Goal: Task Accomplishment & Management: Complete application form

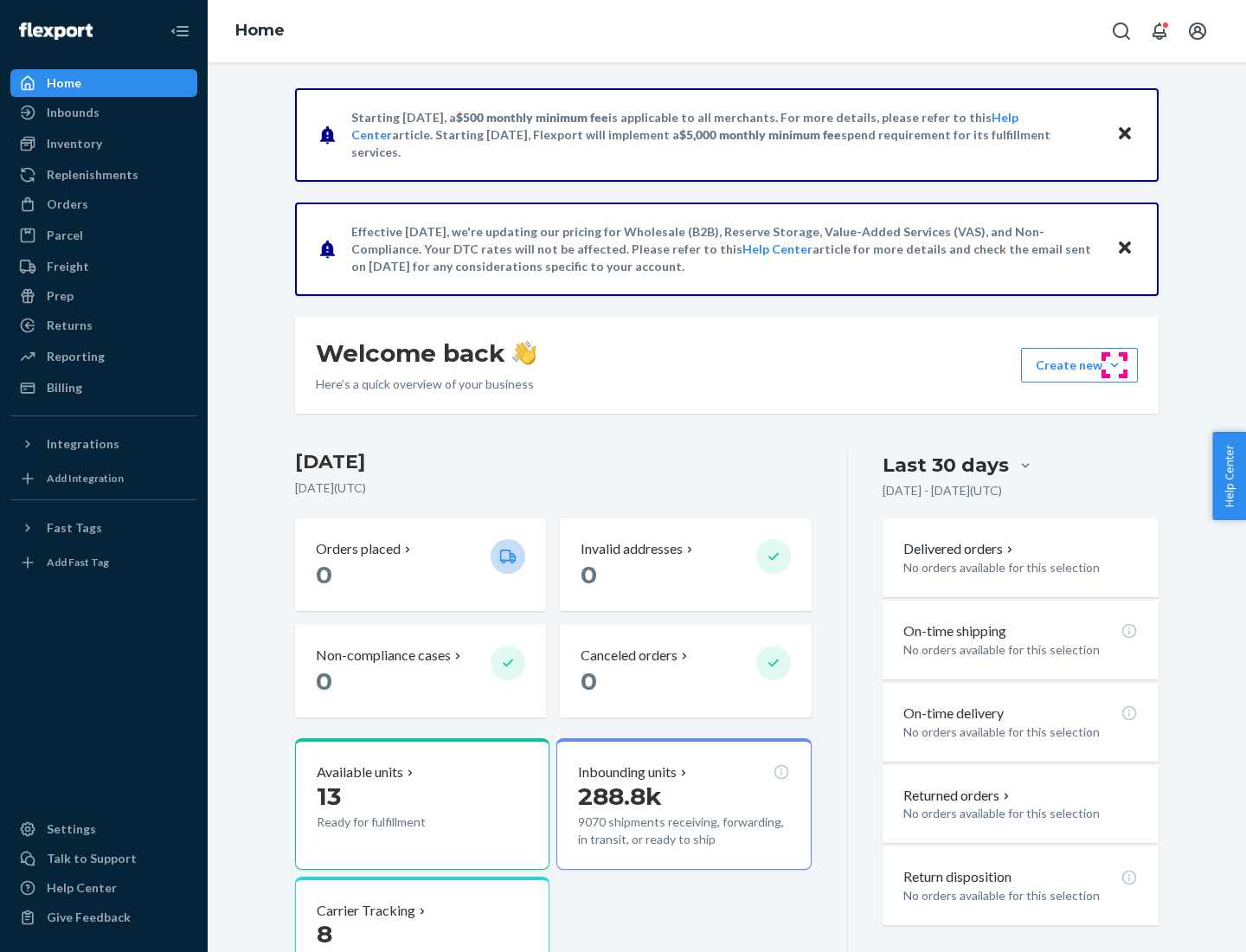
click at [1115, 365] on button "Create new Create new inbound Create new order Create new product" at bounding box center [1079, 365] width 117 height 34
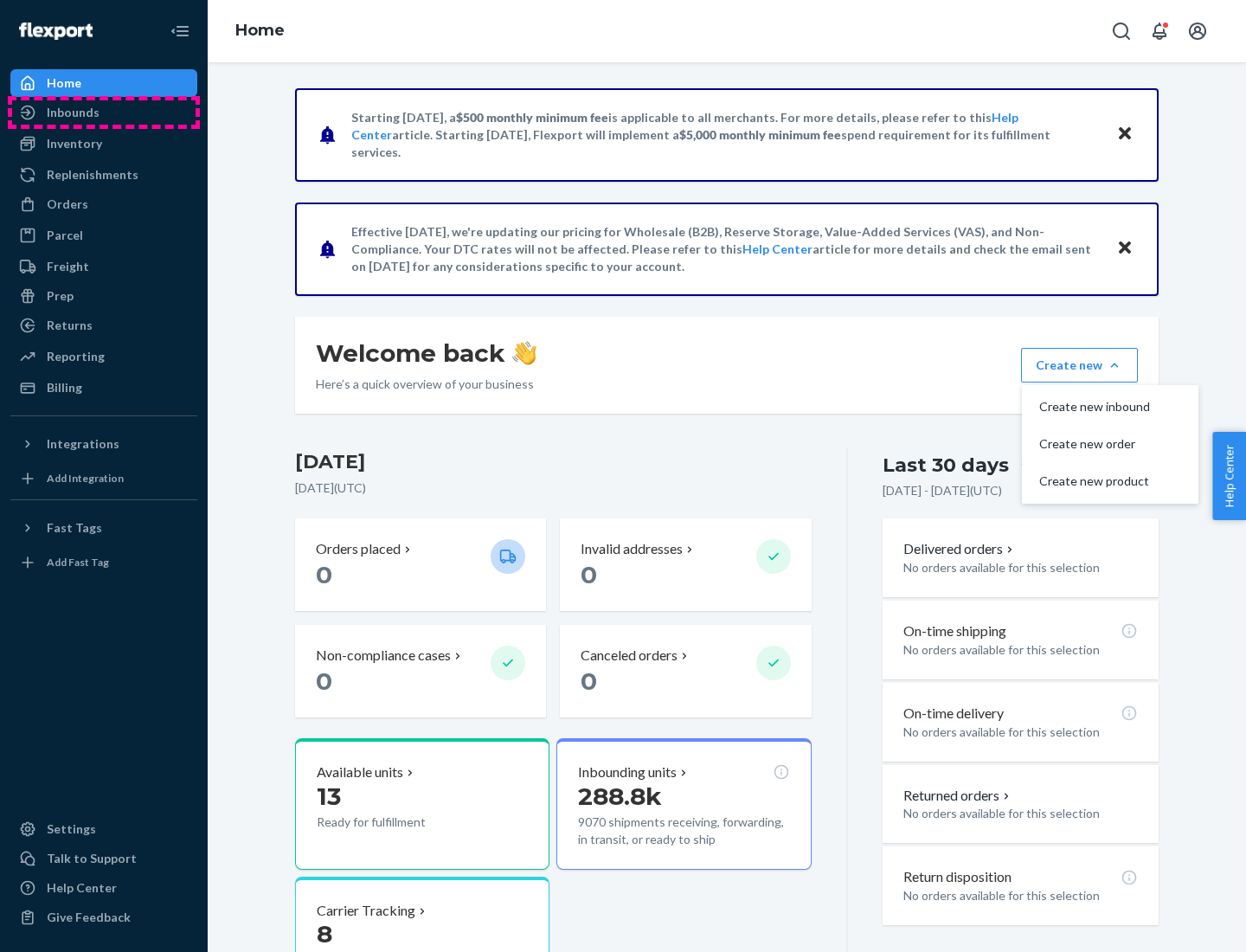
click at [104, 113] on div "Inbounds" at bounding box center [103, 112] width 183 height 24
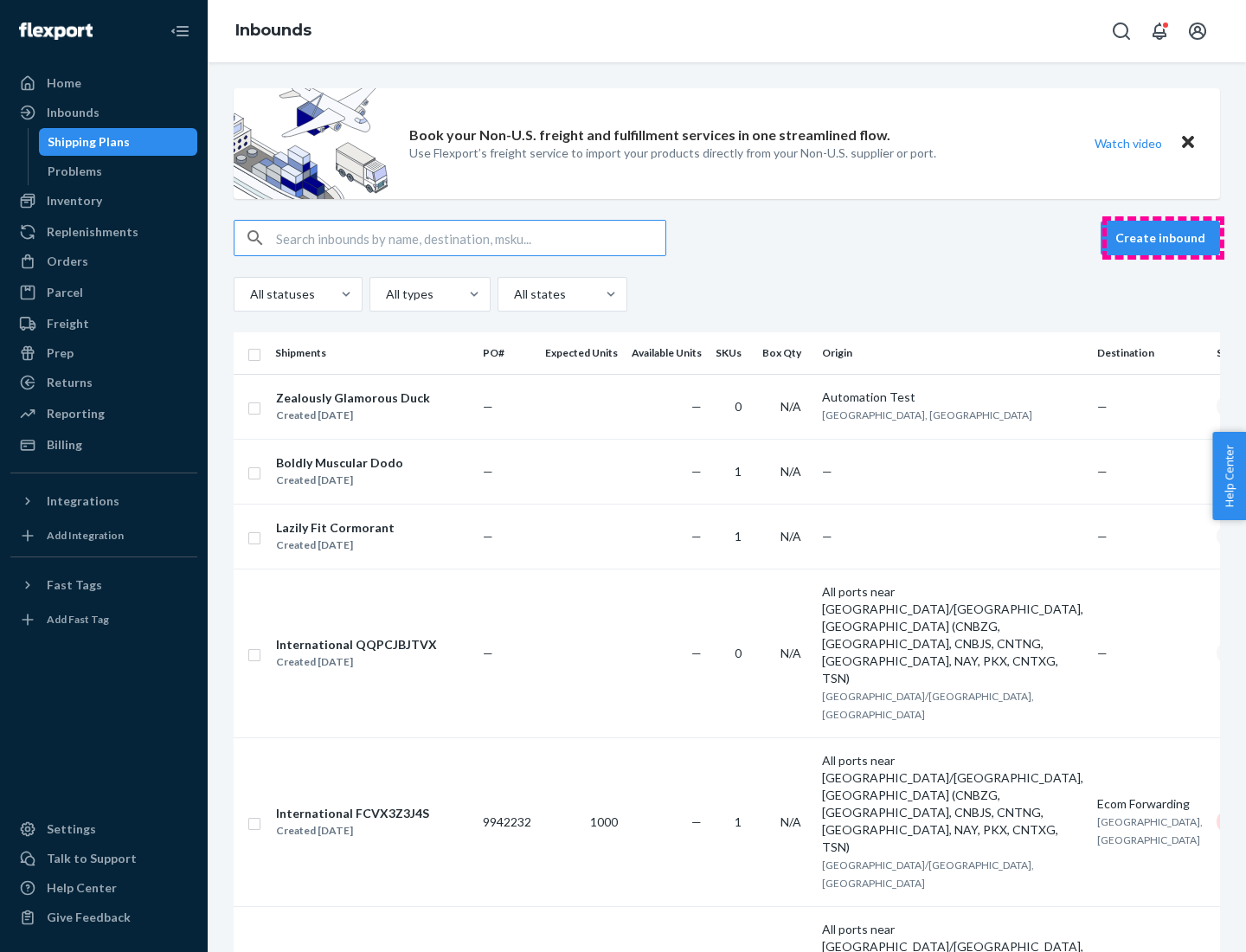
click at [1163, 238] on button "Create inbound" at bounding box center [1160, 238] width 119 height 34
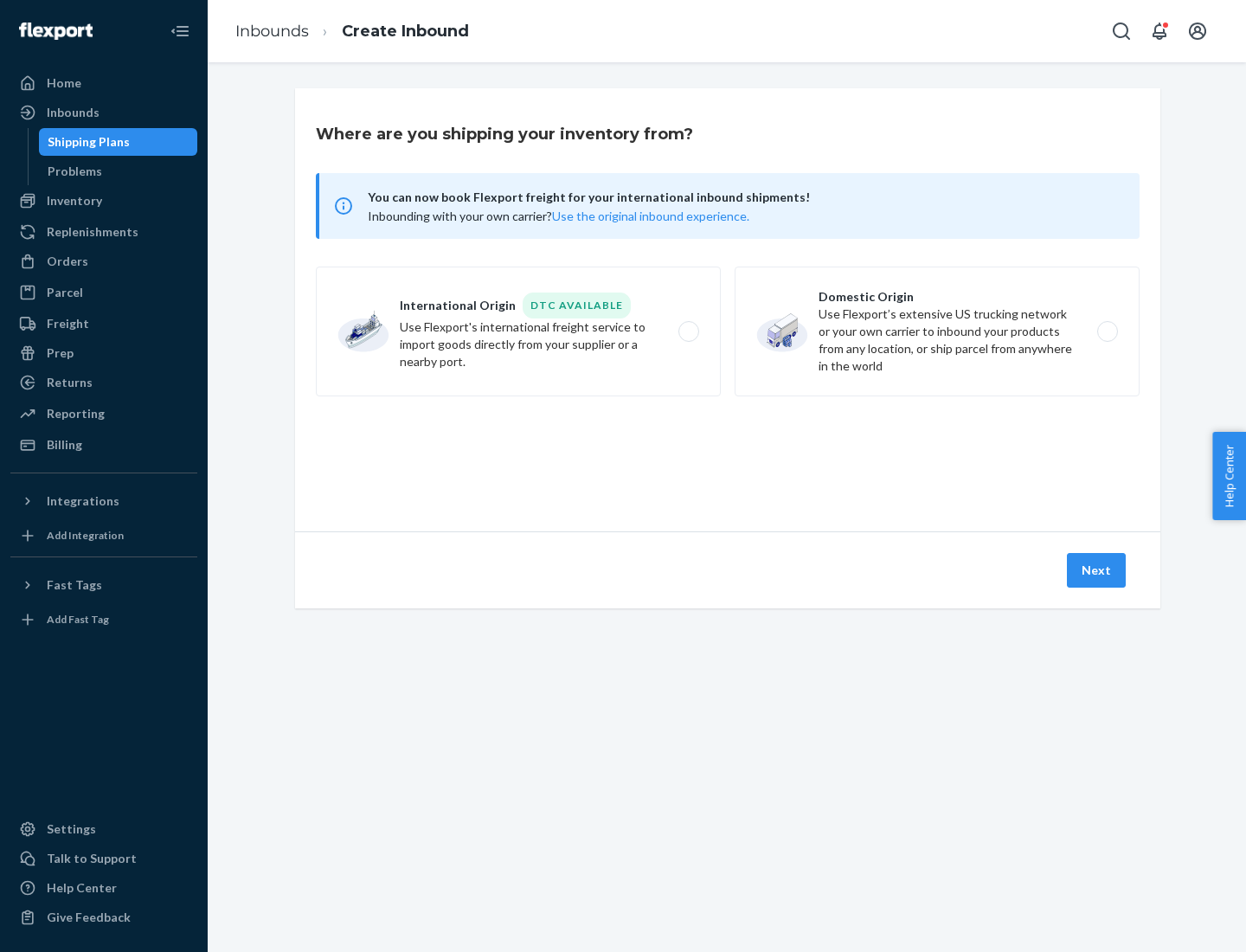
click at [937, 331] on label "Domestic Origin Use Flexport’s extensive US trucking network or your own carrie…" at bounding box center [937, 331] width 405 height 130
click at [1107, 331] on input "Domestic Origin Use Flexport’s extensive US trucking network or your own carrie…" at bounding box center [1112, 331] width 11 height 11
radio input "true"
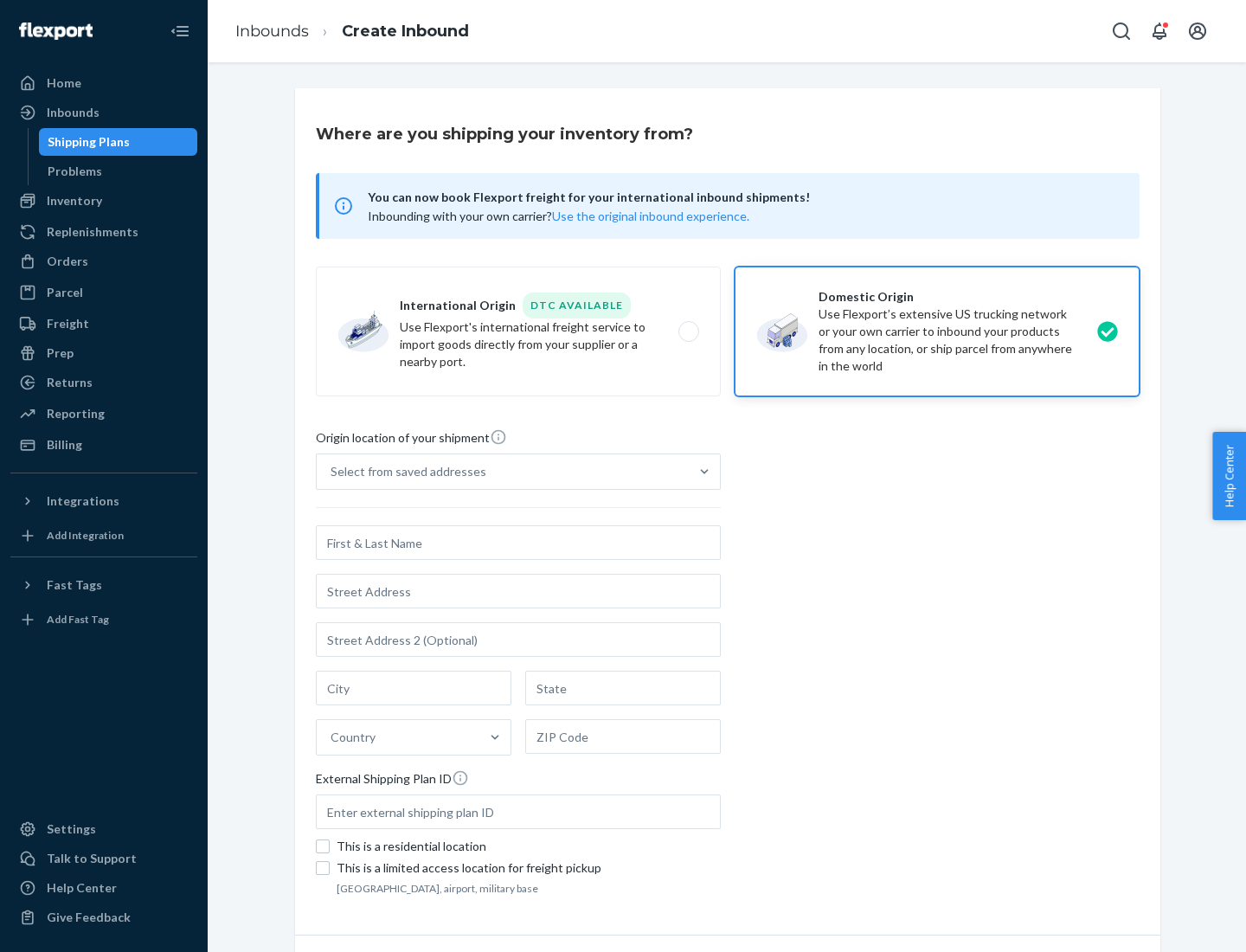
click at [404, 471] on div "Select from saved addresses" at bounding box center [408, 471] width 155 height 17
click at [333, 471] on input "Select from saved addresses" at bounding box center [332, 471] width 2 height 17
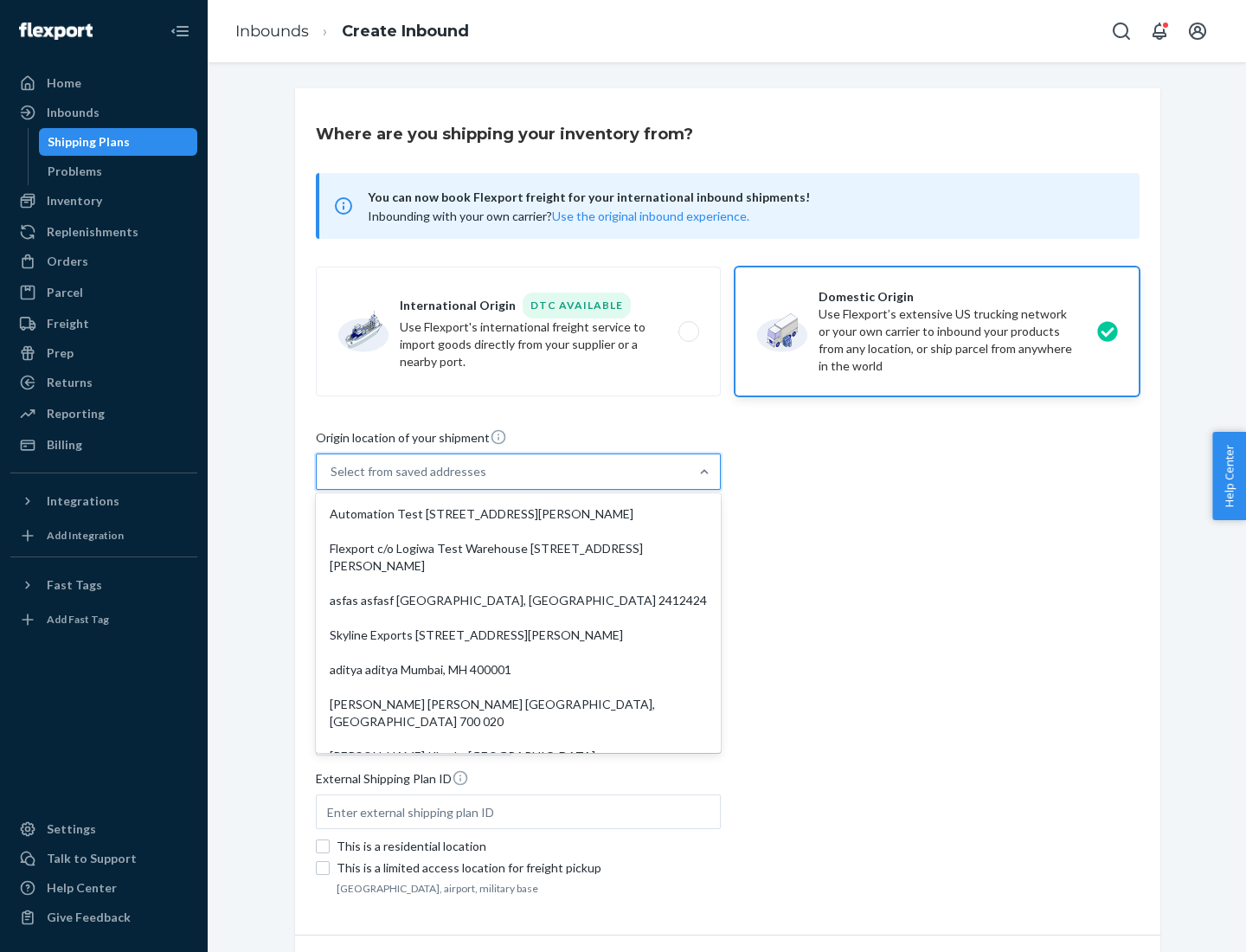
scroll to position [7, 0]
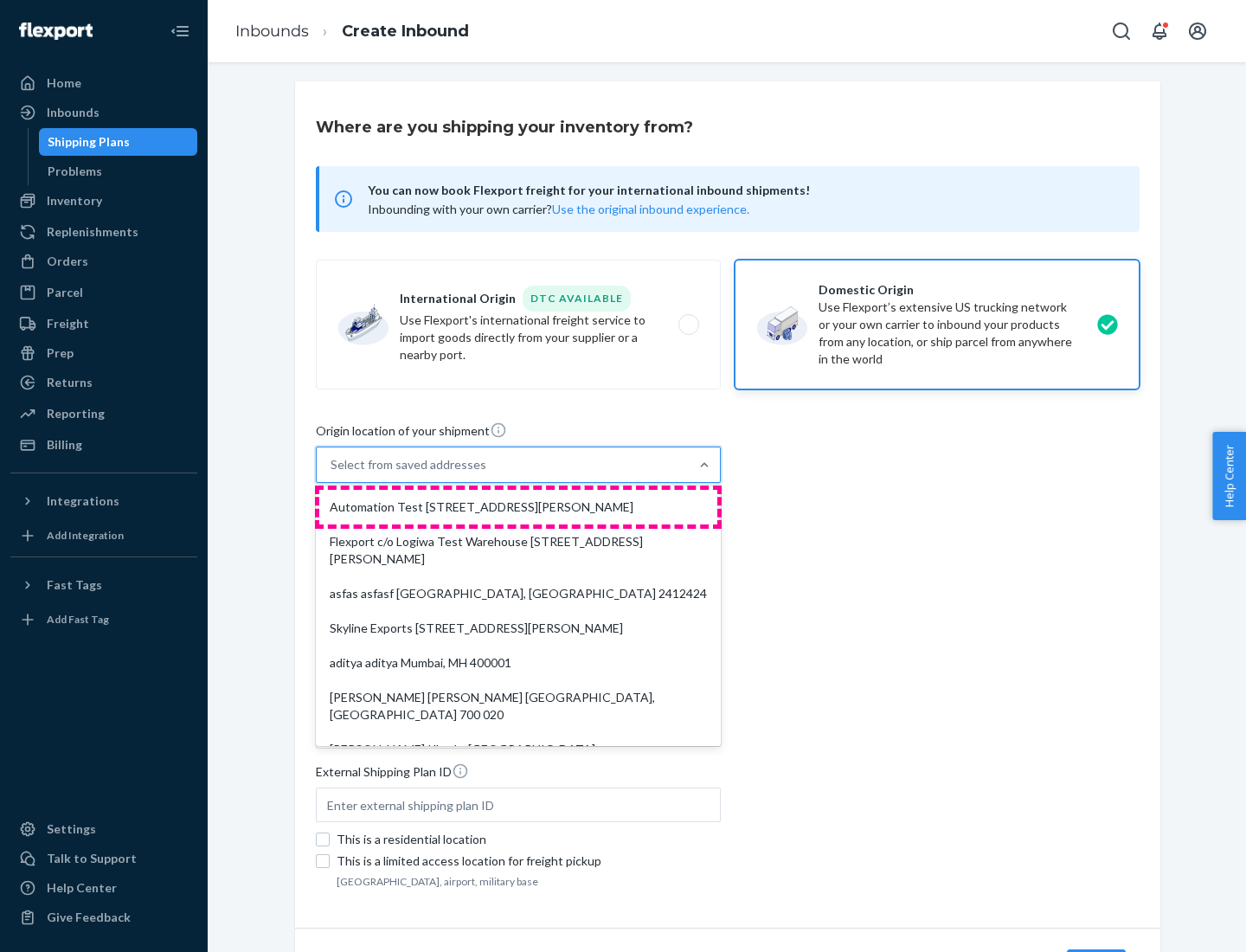
click at [519, 507] on div "Automation Test [STREET_ADDRESS][PERSON_NAME]" at bounding box center [518, 507] width 398 height 34
click at [333, 473] on input "option Automation Test [STREET_ADDRESS][PERSON_NAME]. 9 results available. Use …" at bounding box center [332, 464] width 2 height 17
type input "Automation Test"
type input "9th Floor"
type input "[GEOGRAPHIC_DATA]"
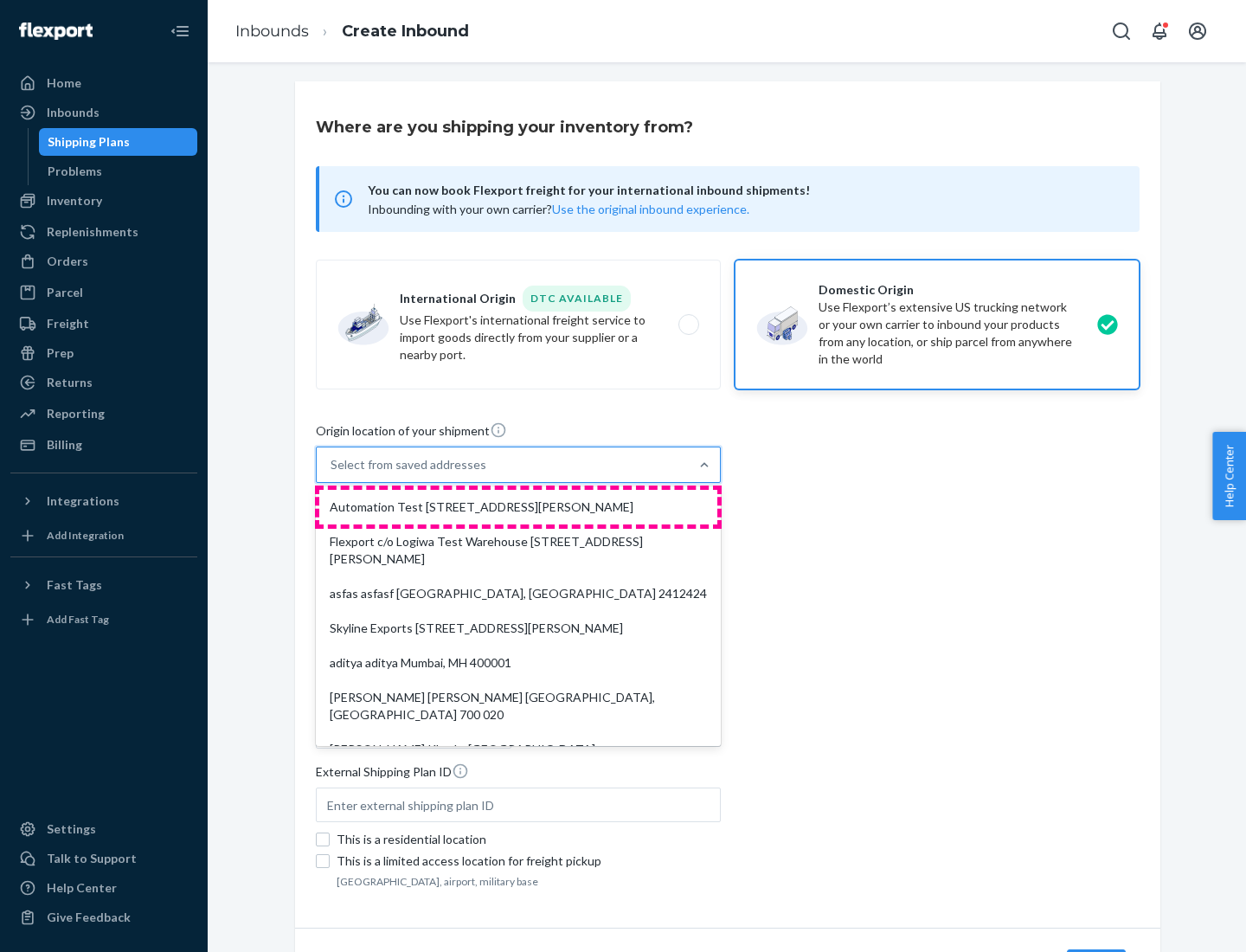
type input "CA"
type input "94104"
type input "[STREET_ADDRESS][PERSON_NAME]"
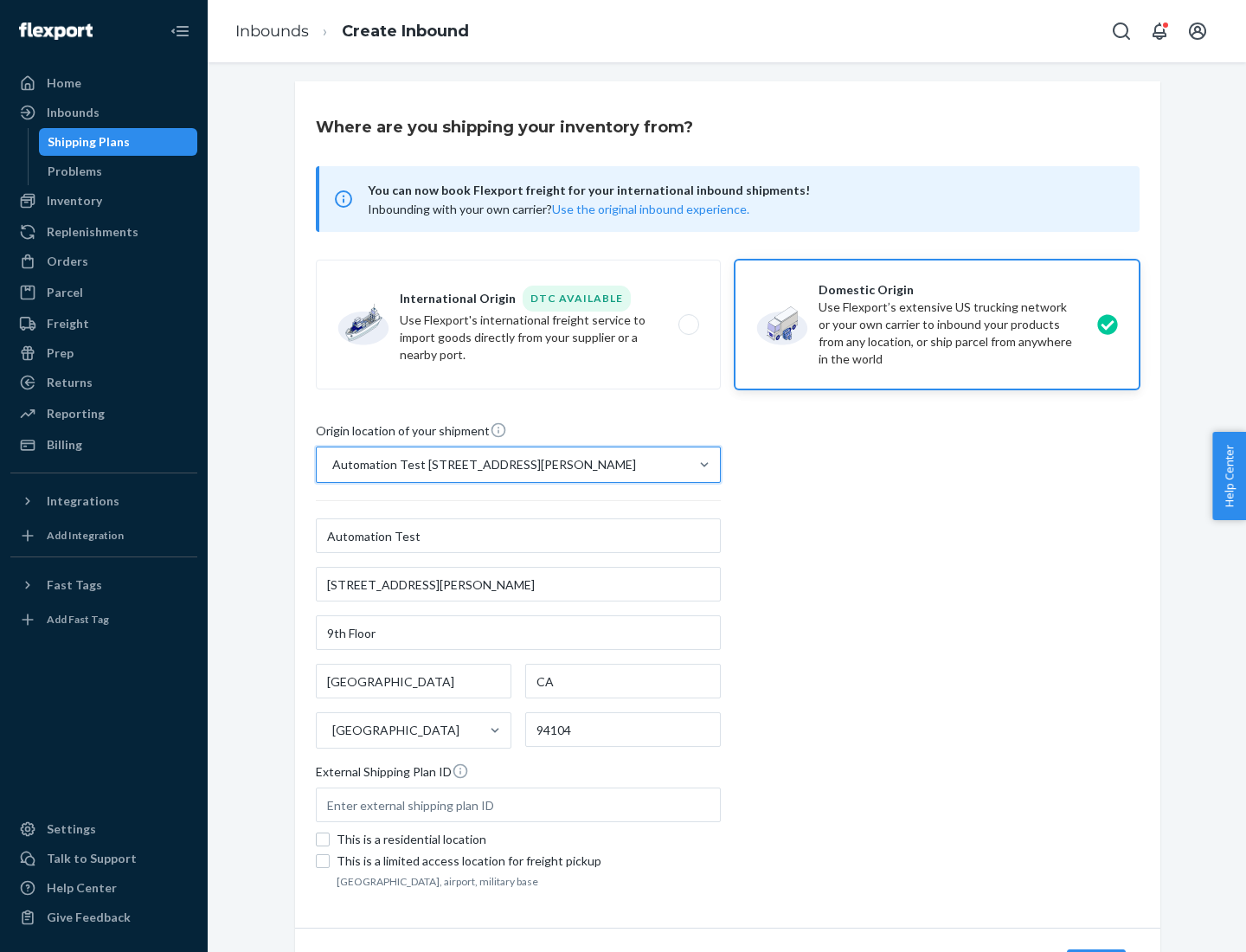
scroll to position [101, 0]
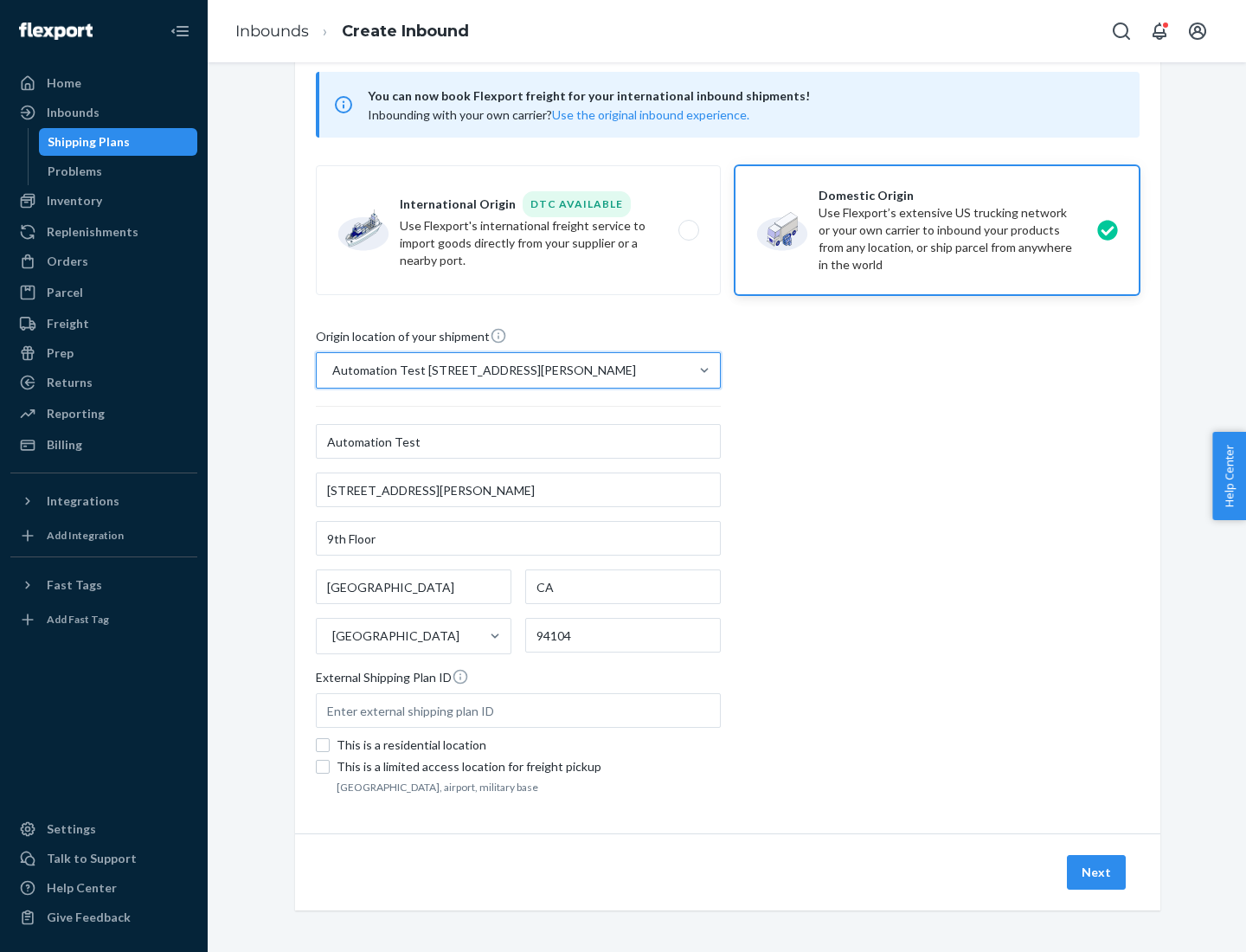
click at [1097, 872] on button "Next" at bounding box center [1096, 872] width 59 height 34
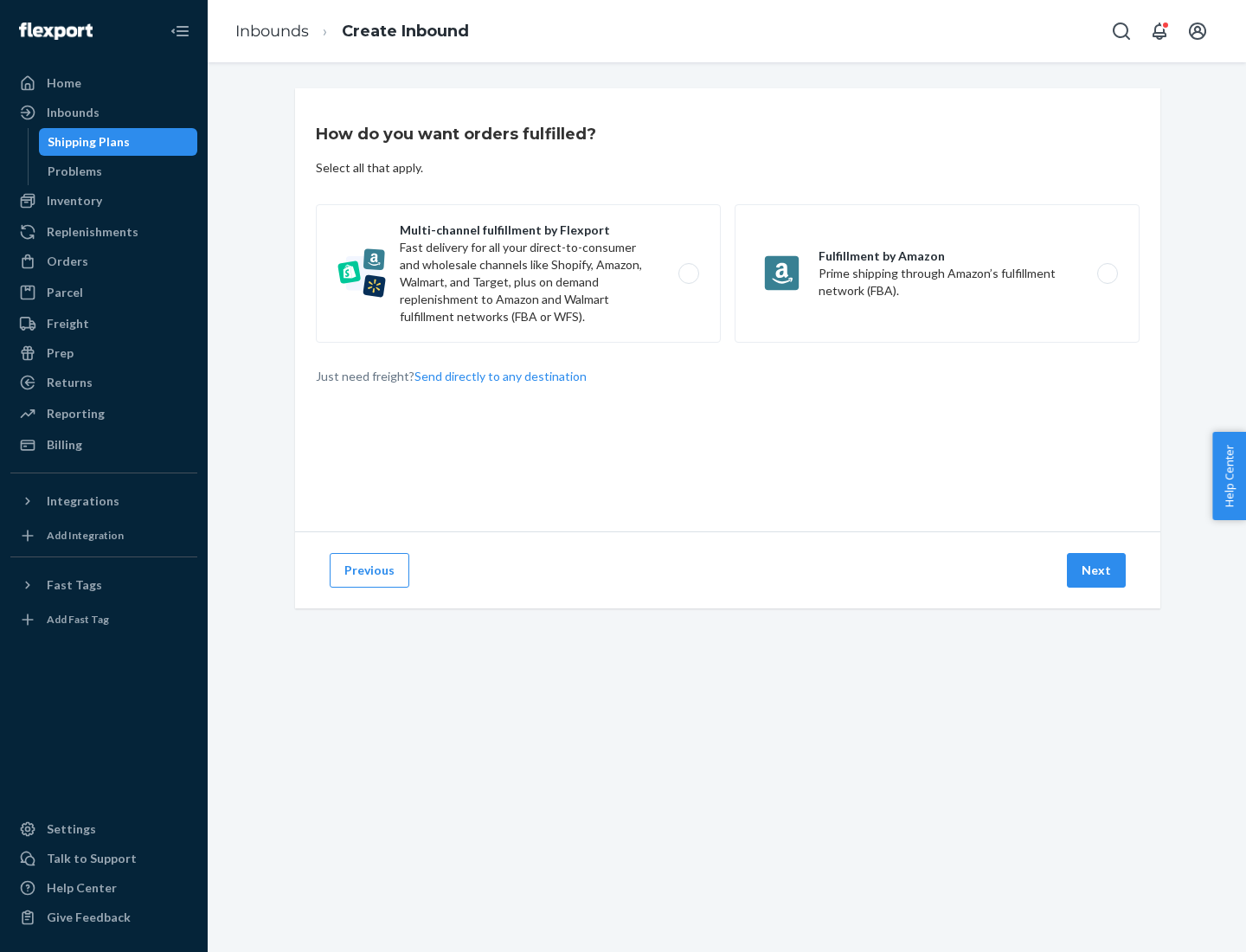
click at [519, 274] on label "Multi-channel fulfillment by Flexport Fast delivery for all your direct-to-cons…" at bounding box center [519, 273] width 405 height 138
click at [688, 274] on input "Multi-channel fulfillment by Flexport Fast delivery for all your direct-to-cons…" at bounding box center [693, 274] width 11 height 11
radio input "true"
click at [1097, 570] on button "Next" at bounding box center [1096, 570] width 59 height 34
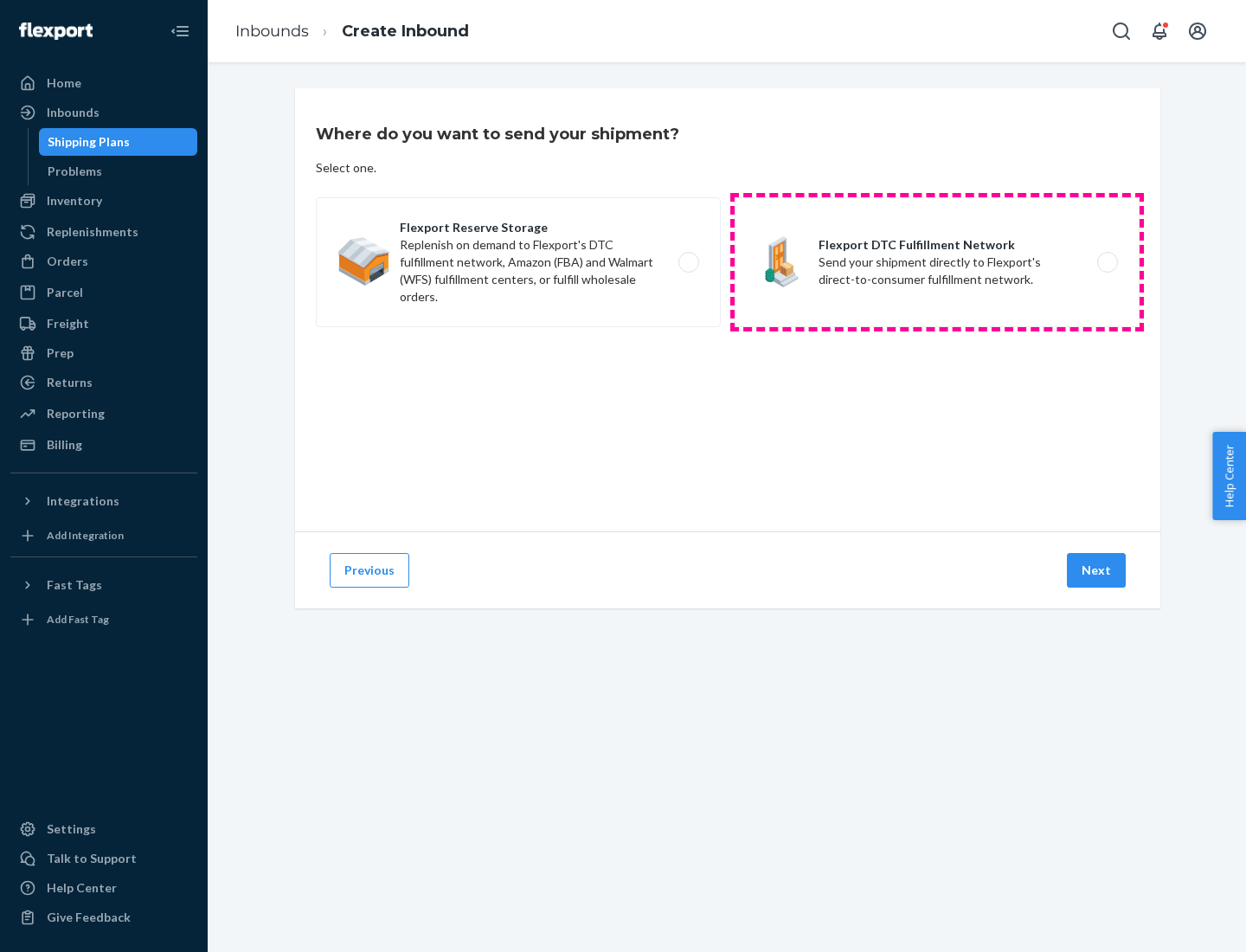
click at [937, 262] on label "Flexport DTC Fulfillment Network Send your shipment directly to Flexport's dire…" at bounding box center [937, 262] width 405 height 130
click at [1107, 262] on input "Flexport DTC Fulfillment Network Send your shipment directly to Flexport's dire…" at bounding box center [1112, 262] width 11 height 11
radio input "true"
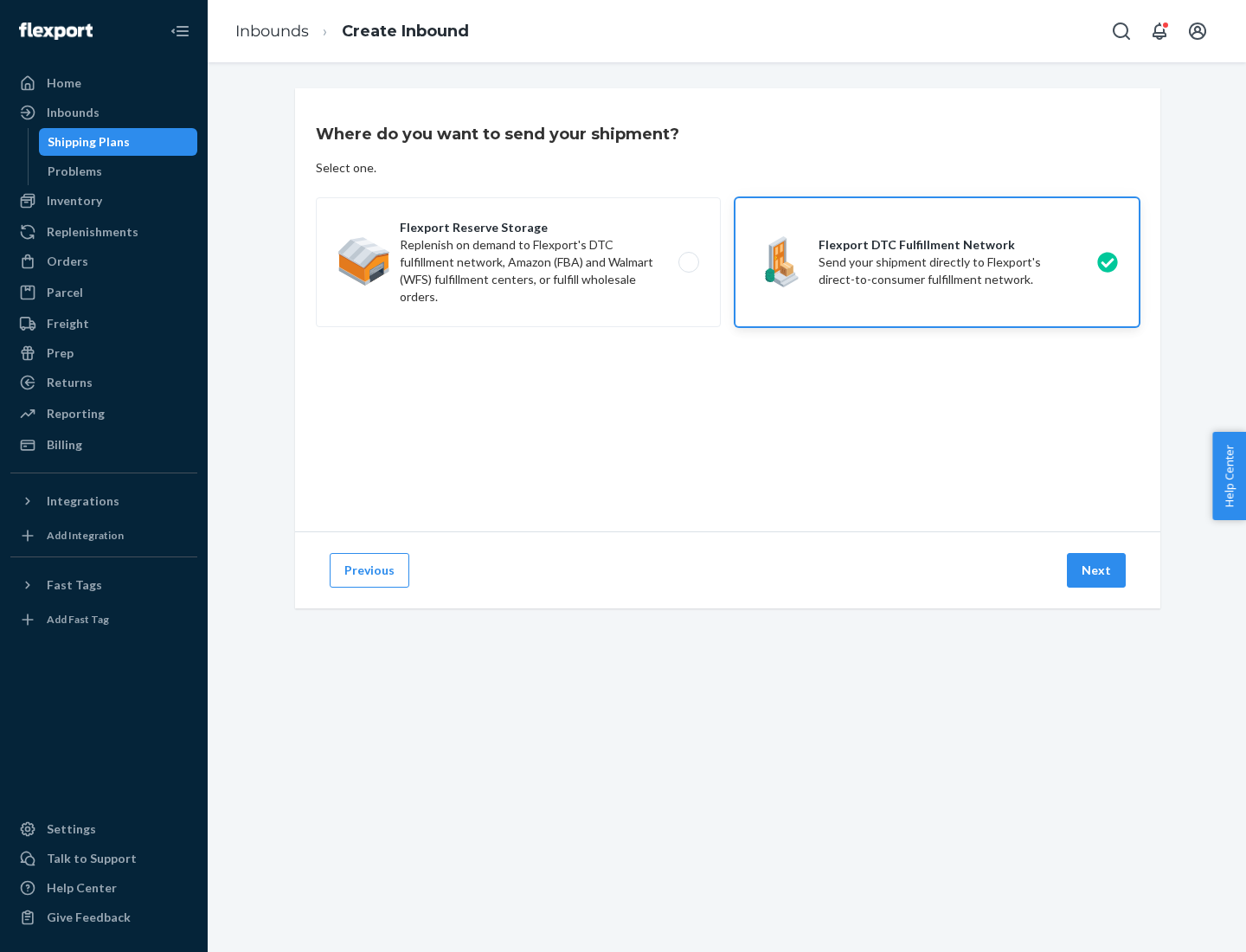
click at [1097, 570] on button "Next" at bounding box center [1096, 570] width 59 height 34
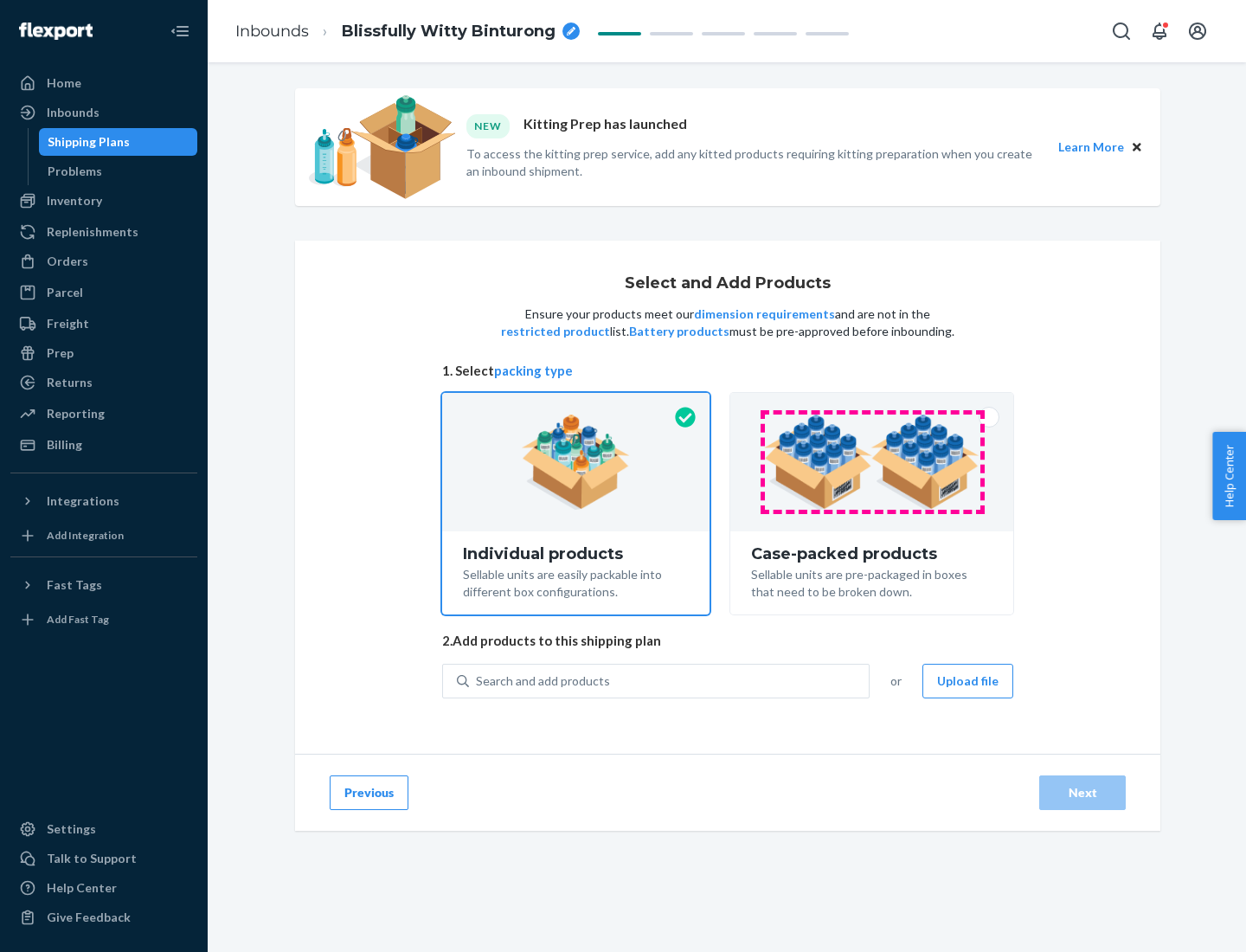
click at [872, 462] on img at bounding box center [872, 462] width 215 height 95
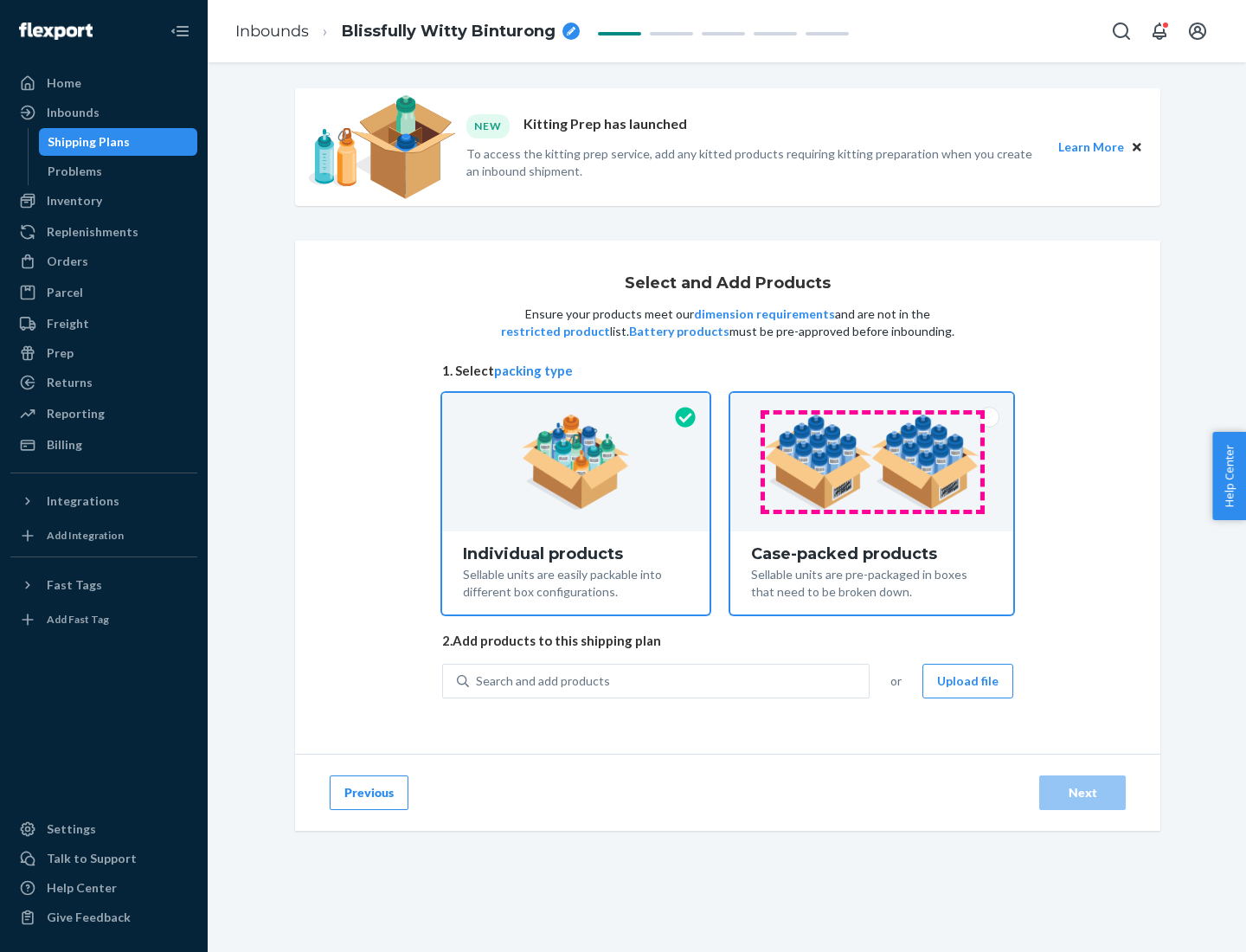
click at [872, 404] on input "Case-packed products Sellable units are pre-packaged in boxes that need to be b…" at bounding box center [872, 398] width 11 height 11
radio input "true"
radio input "false"
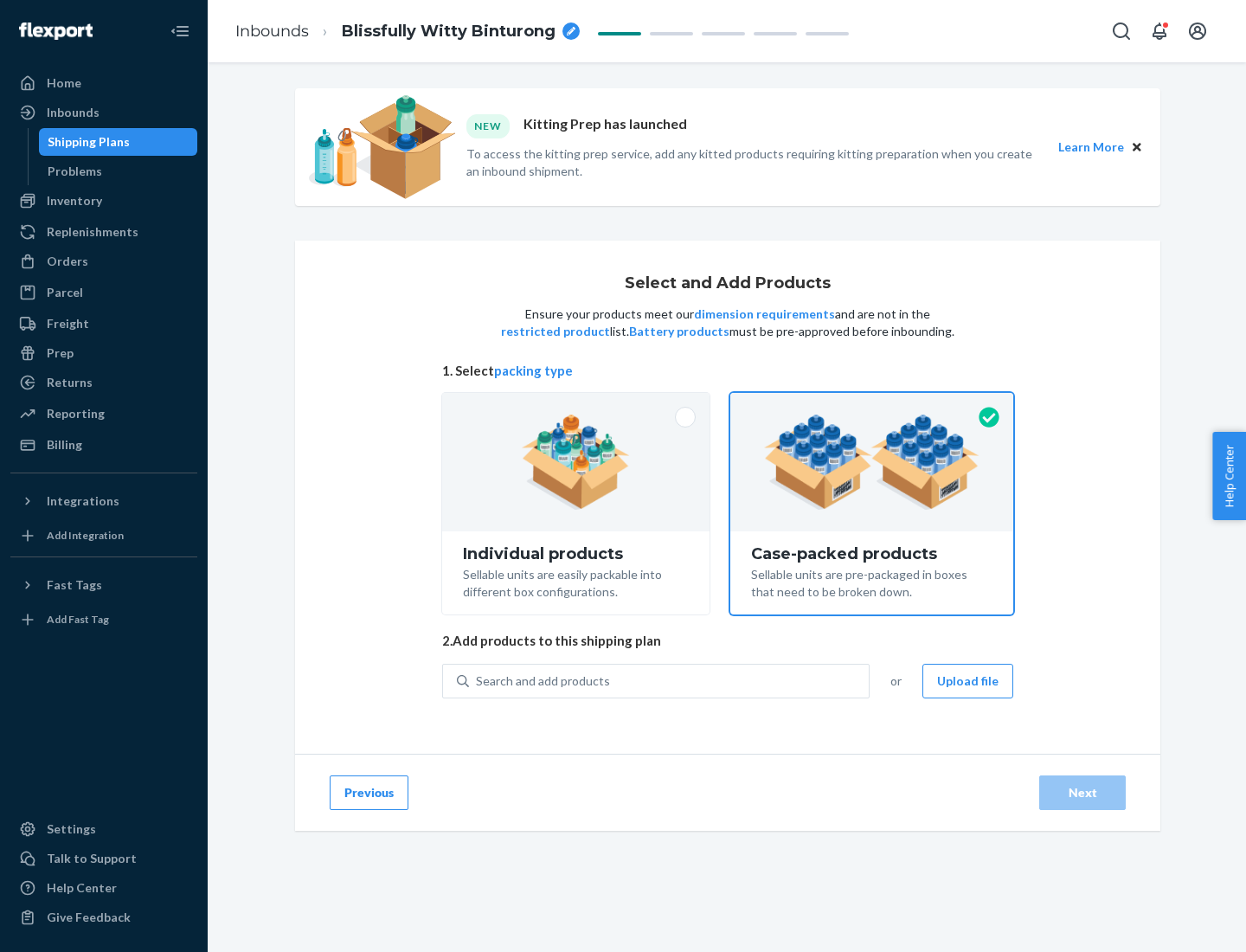
click at [670, 680] on div "Search and add products" at bounding box center [669, 681] width 399 height 31
click at [478, 680] on input "Search and add products" at bounding box center [477, 680] width 2 height 17
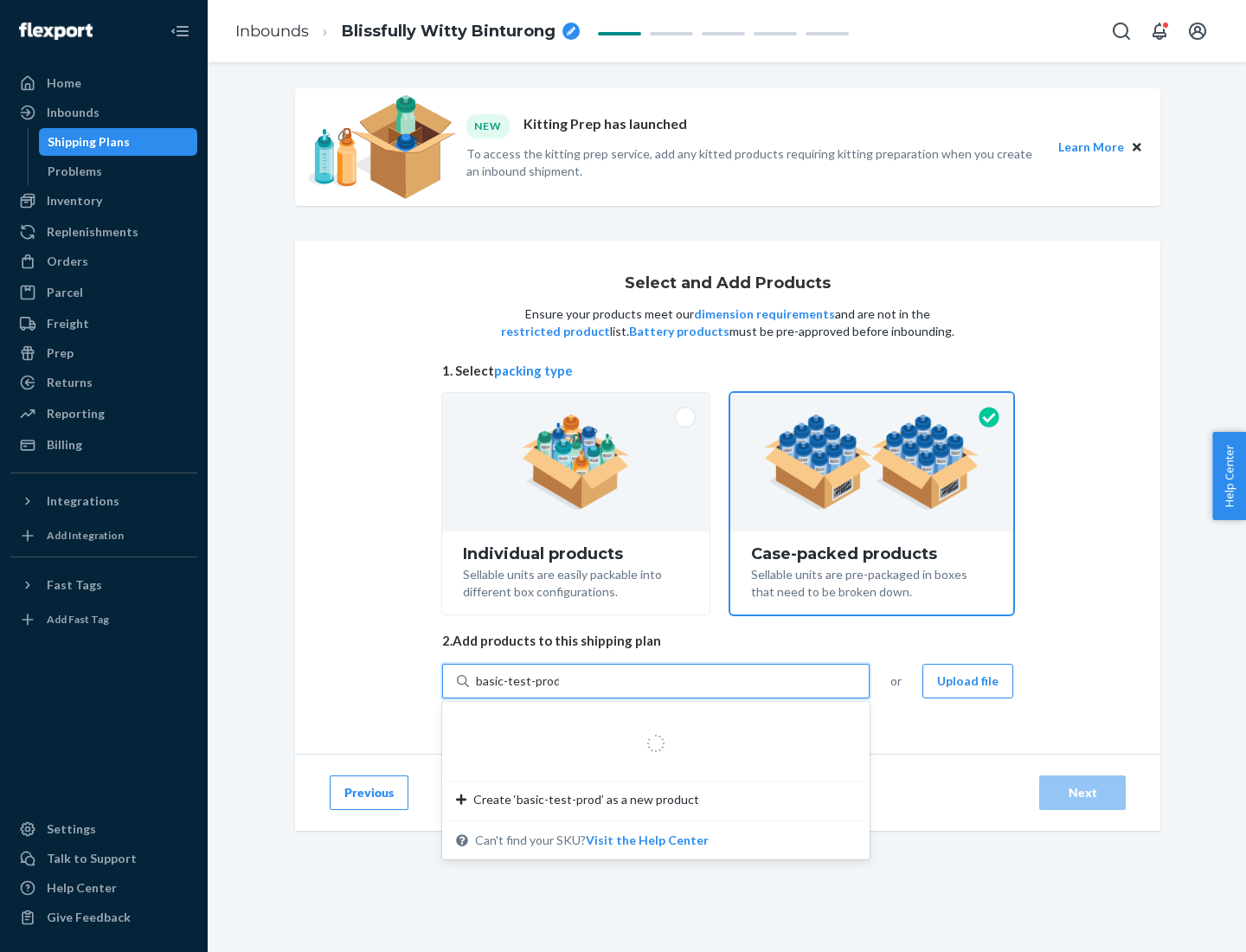
type input "basic-test-product-1"
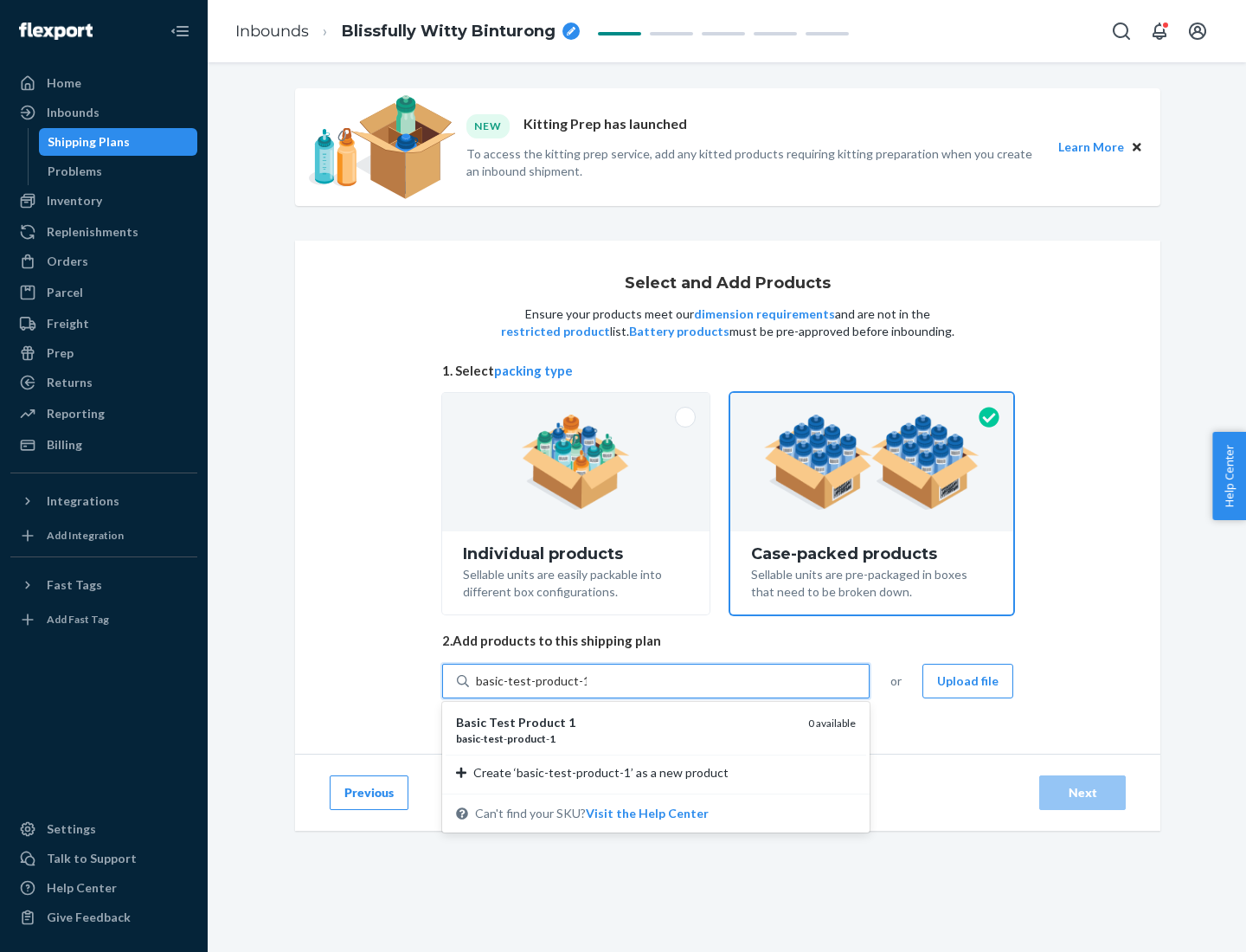
click at [625, 738] on div "basic - test - product - 1" at bounding box center [625, 738] width 338 height 14
click at [586, 689] on input "basic-test-product-1" at bounding box center [531, 680] width 111 height 17
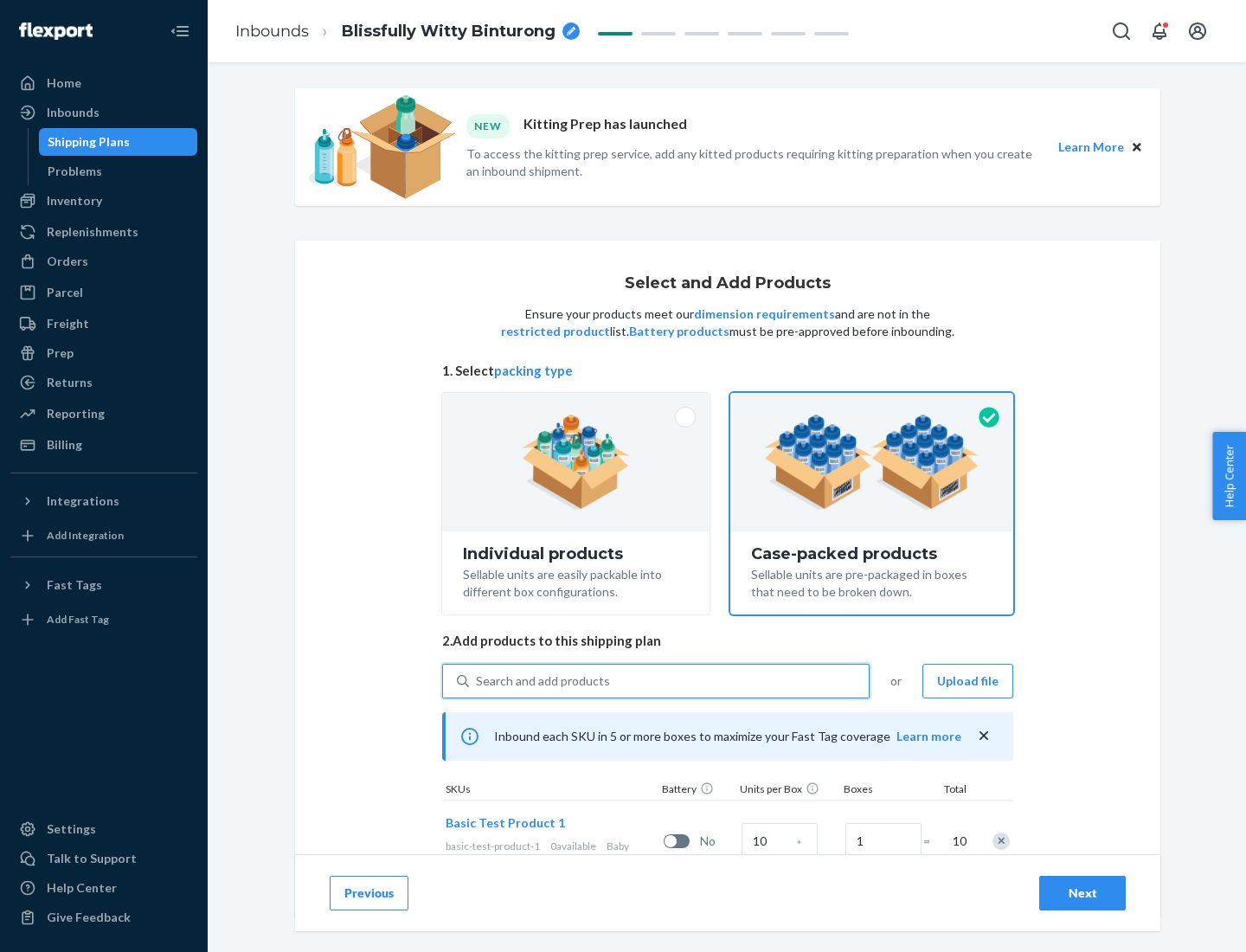
scroll to position [62, 0]
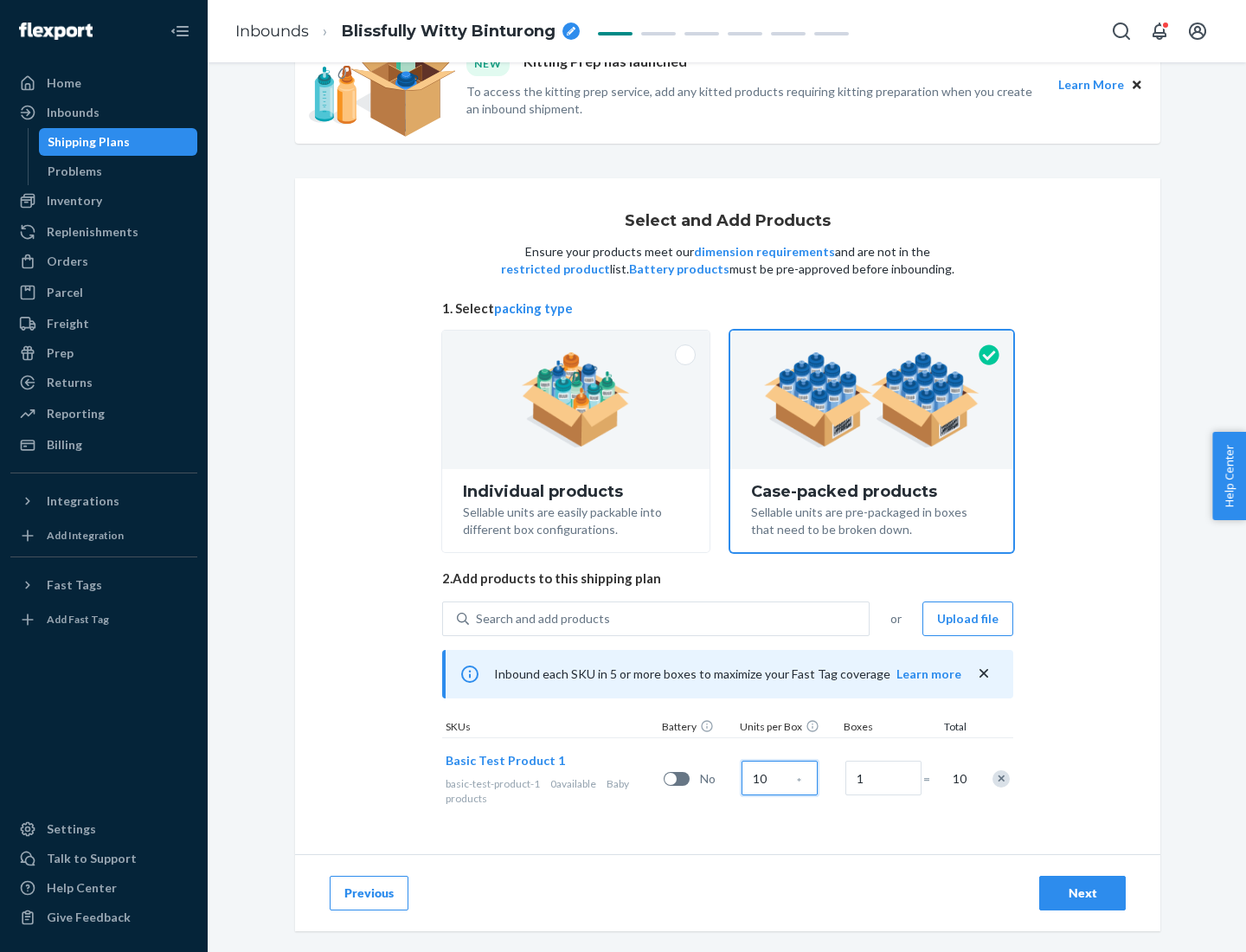
type input "10"
type input "7"
click at [1082, 892] on div "Next" at bounding box center [1082, 892] width 57 height 17
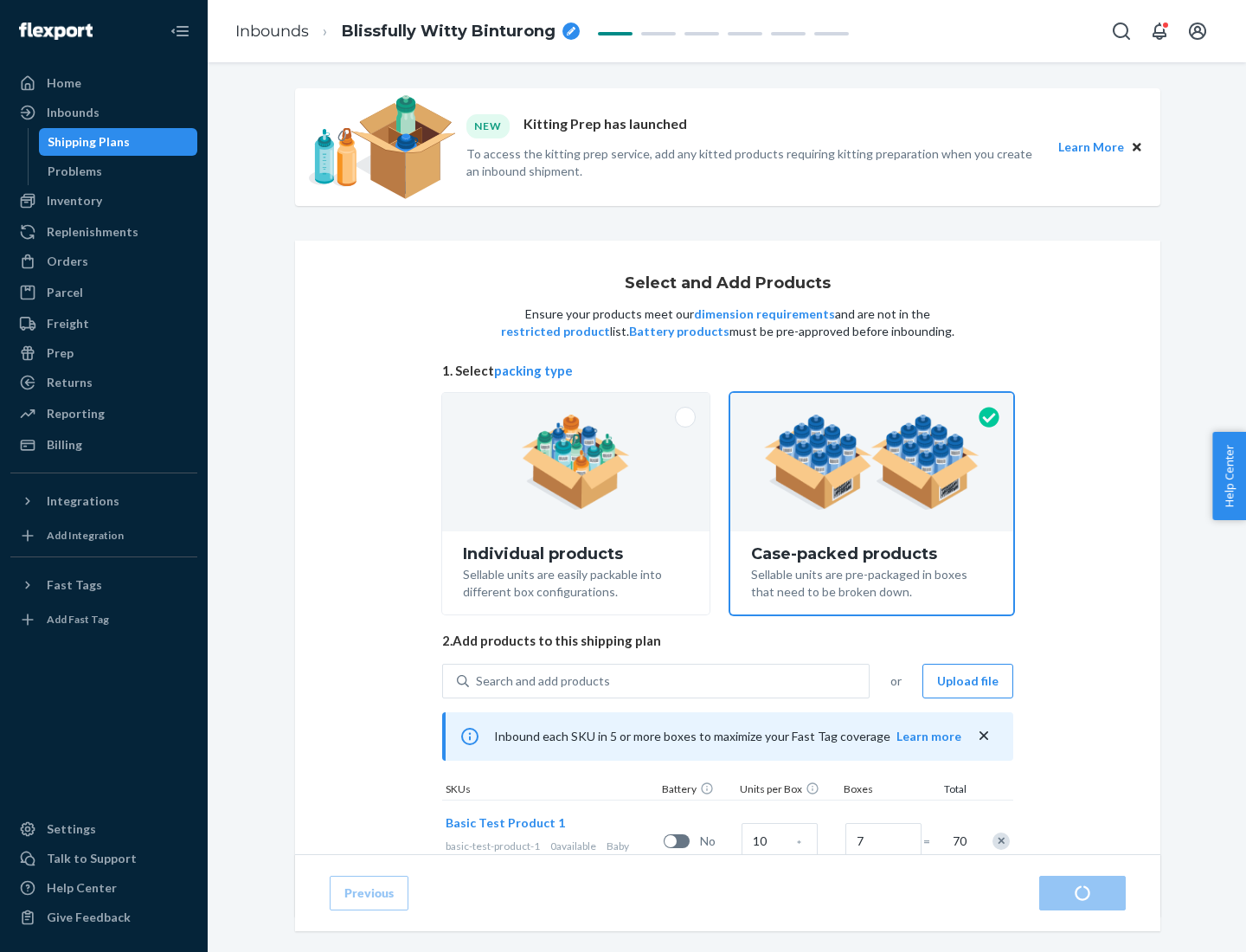
radio input "true"
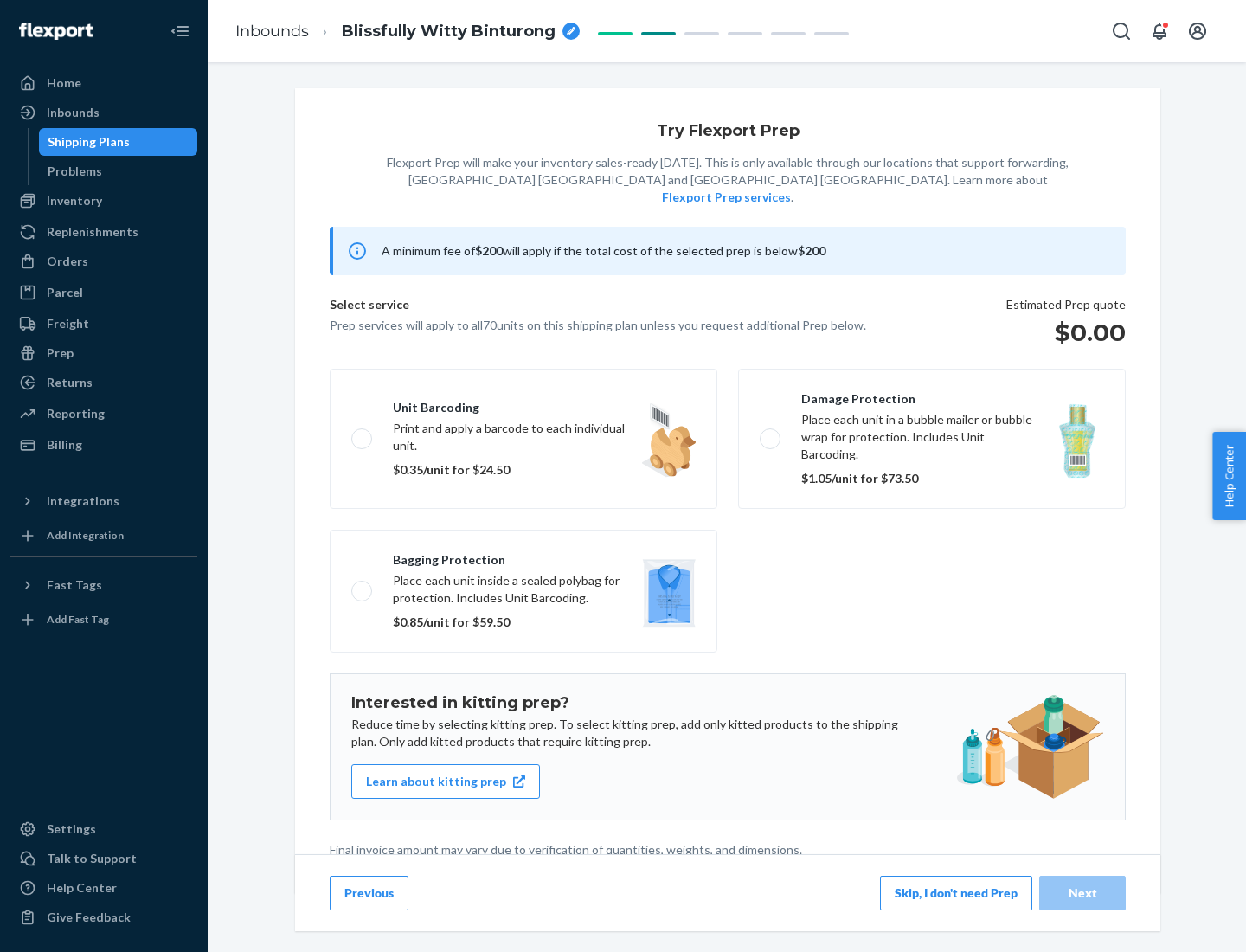
scroll to position [5, 0]
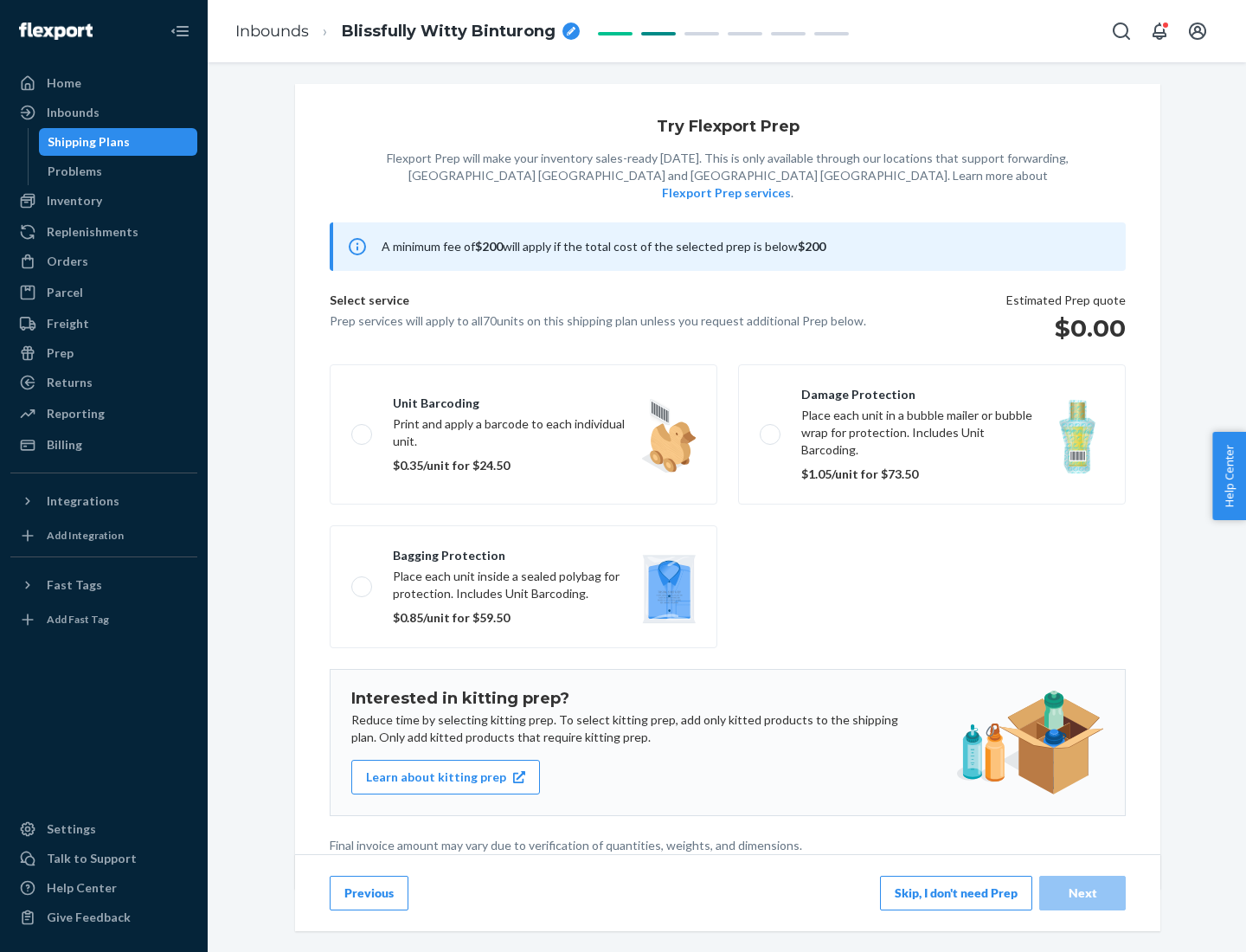
click at [523, 551] on label "Bagging protection Place each unit inside a sealed polybag for protection. Incl…" at bounding box center [523, 586] width 388 height 123
click at [362, 581] on input "Bagging protection Place each unit inside a sealed polybag for protection. Incl…" at bounding box center [357, 586] width 11 height 11
checkbox input "true"
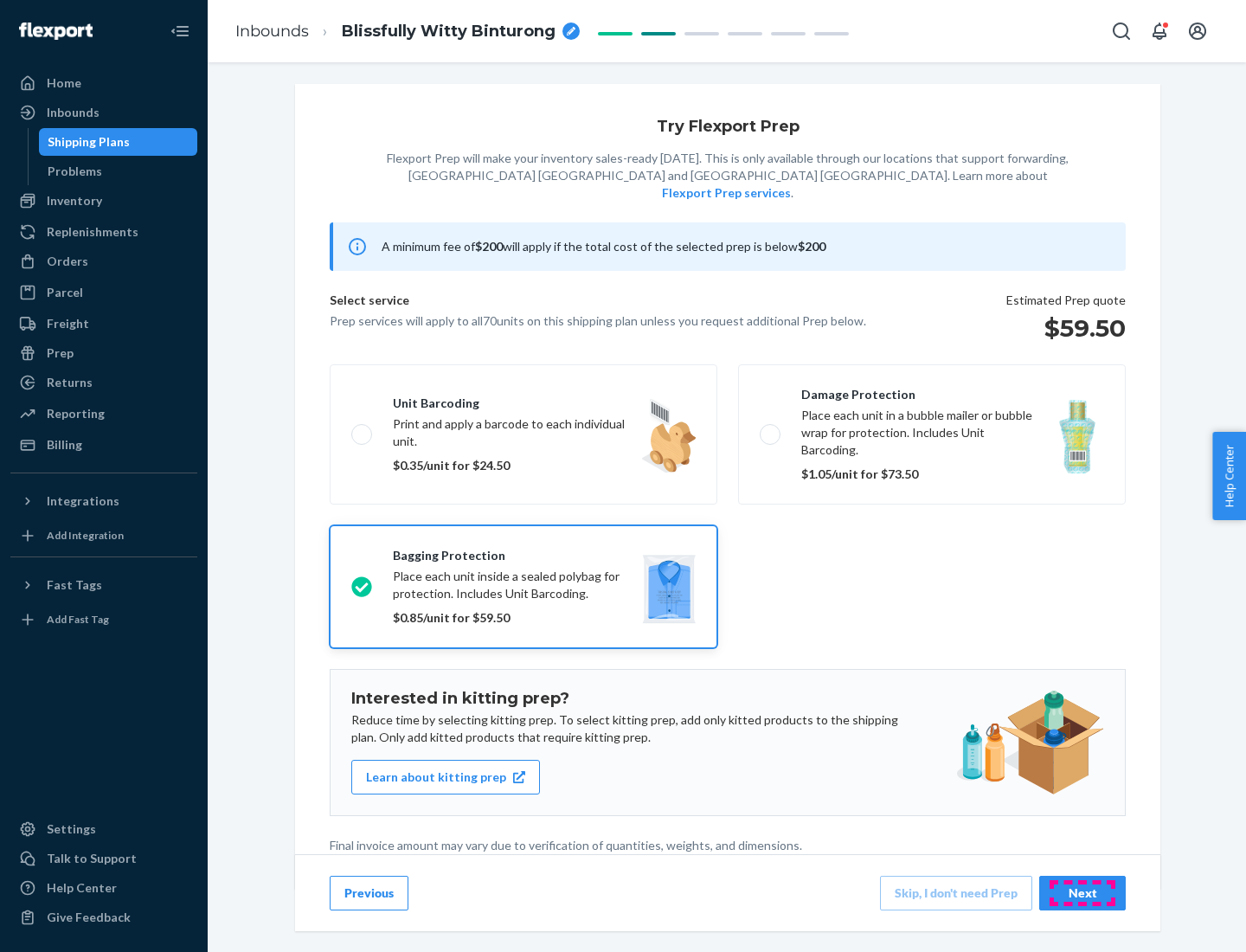
click at [1082, 891] on div "Next" at bounding box center [1082, 892] width 57 height 17
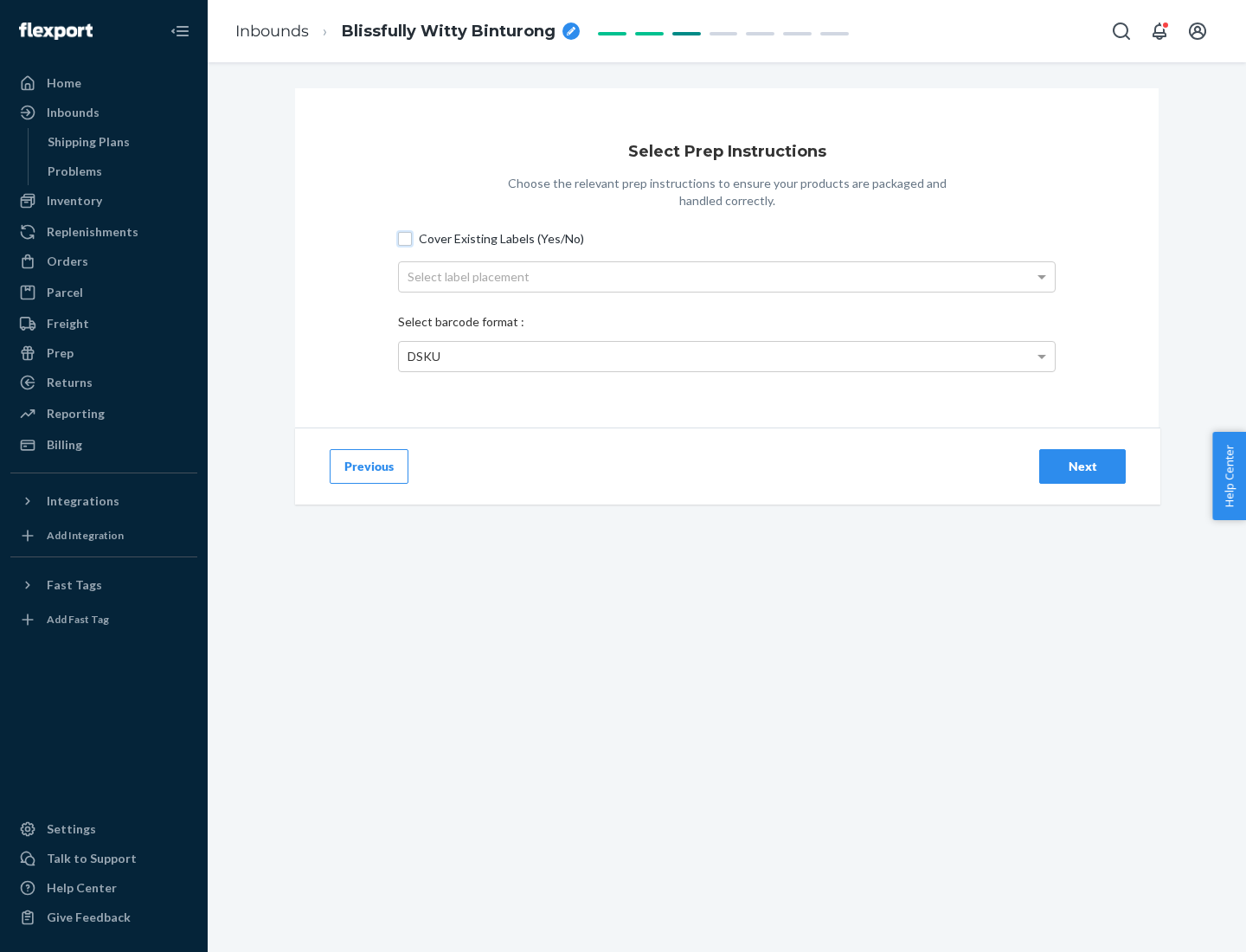
click at [405, 238] on input "Cover Existing Labels (Yes/No)" at bounding box center [405, 238] width 14 height 14
checkbox input "true"
click at [727, 276] on div "Select label placement" at bounding box center [727, 276] width 656 height 30
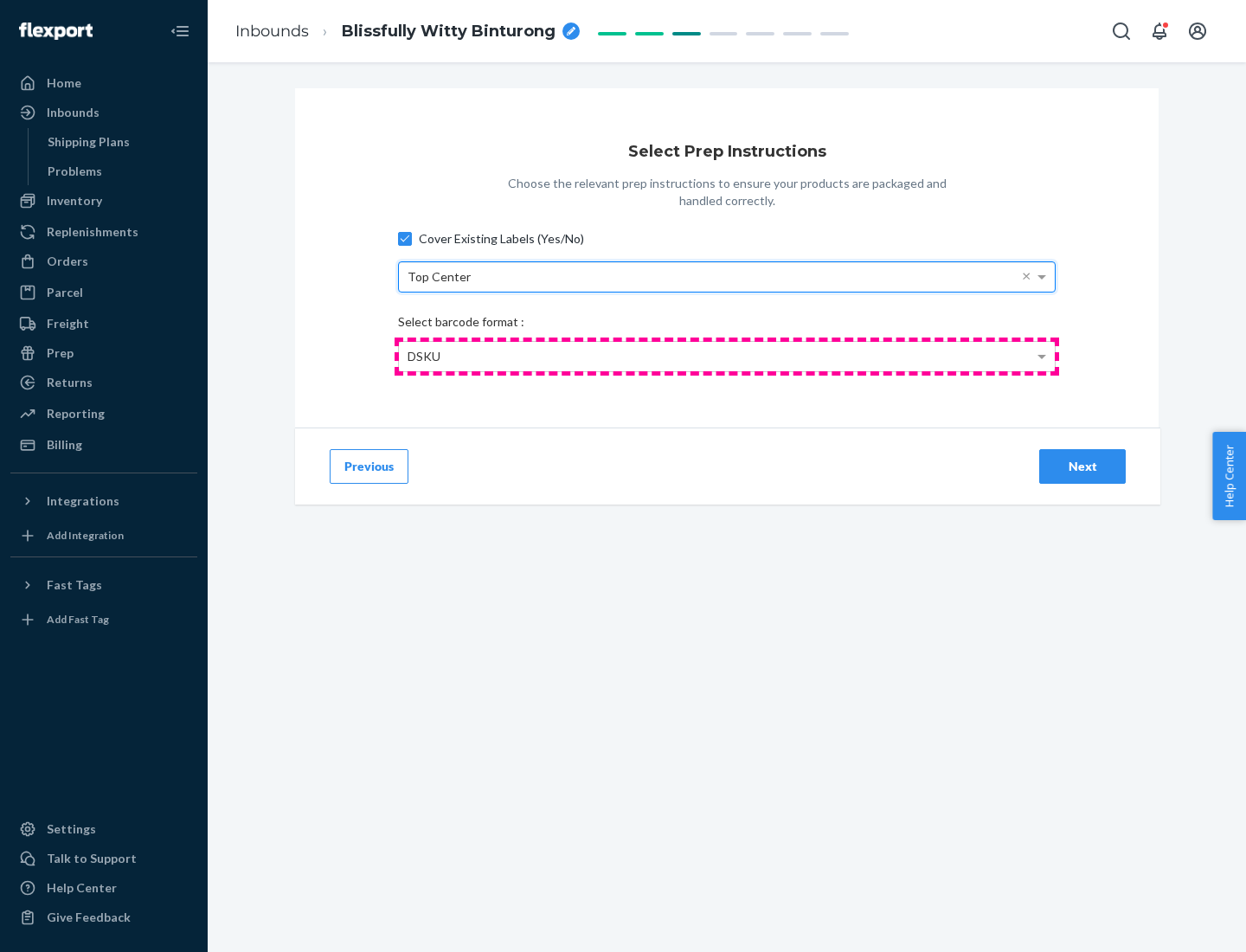
click at [727, 356] on div "DSKU" at bounding box center [727, 356] width 656 height 30
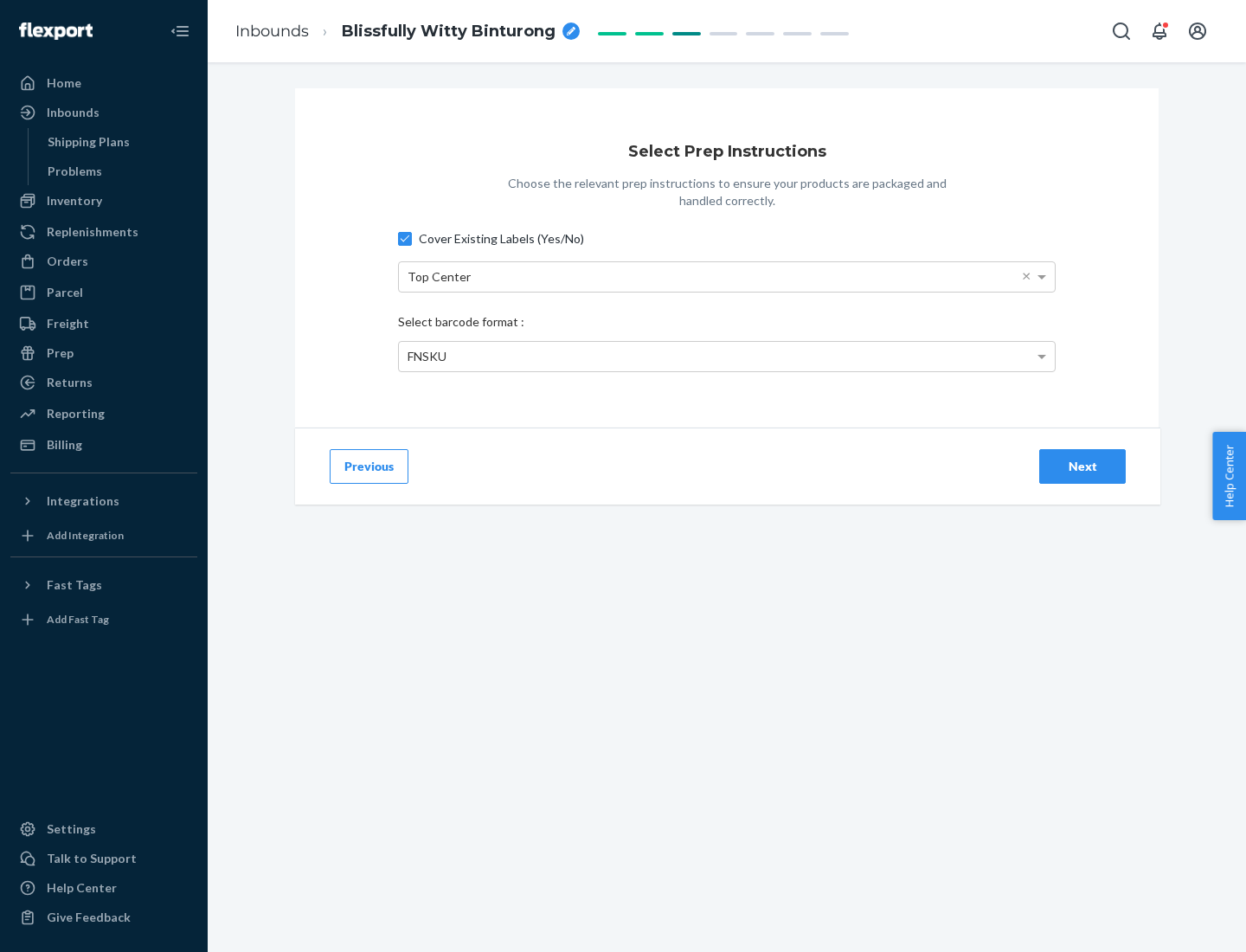
click at [1082, 465] on div "Next" at bounding box center [1082, 466] width 57 height 17
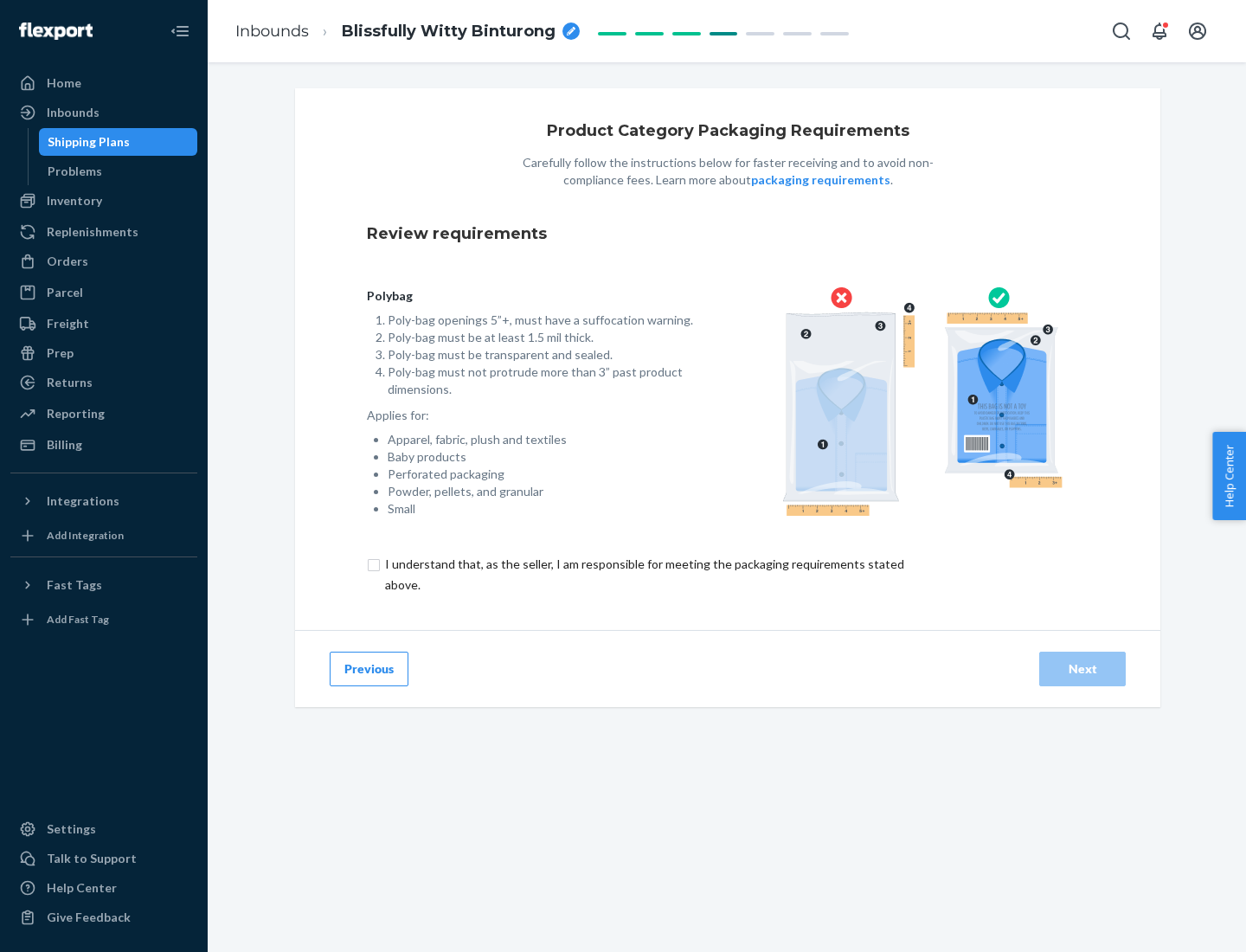
click at [643, 574] on input "checkbox" at bounding box center [654, 574] width 576 height 42
checkbox input "true"
click at [1082, 667] on div "Next" at bounding box center [1082, 668] width 57 height 17
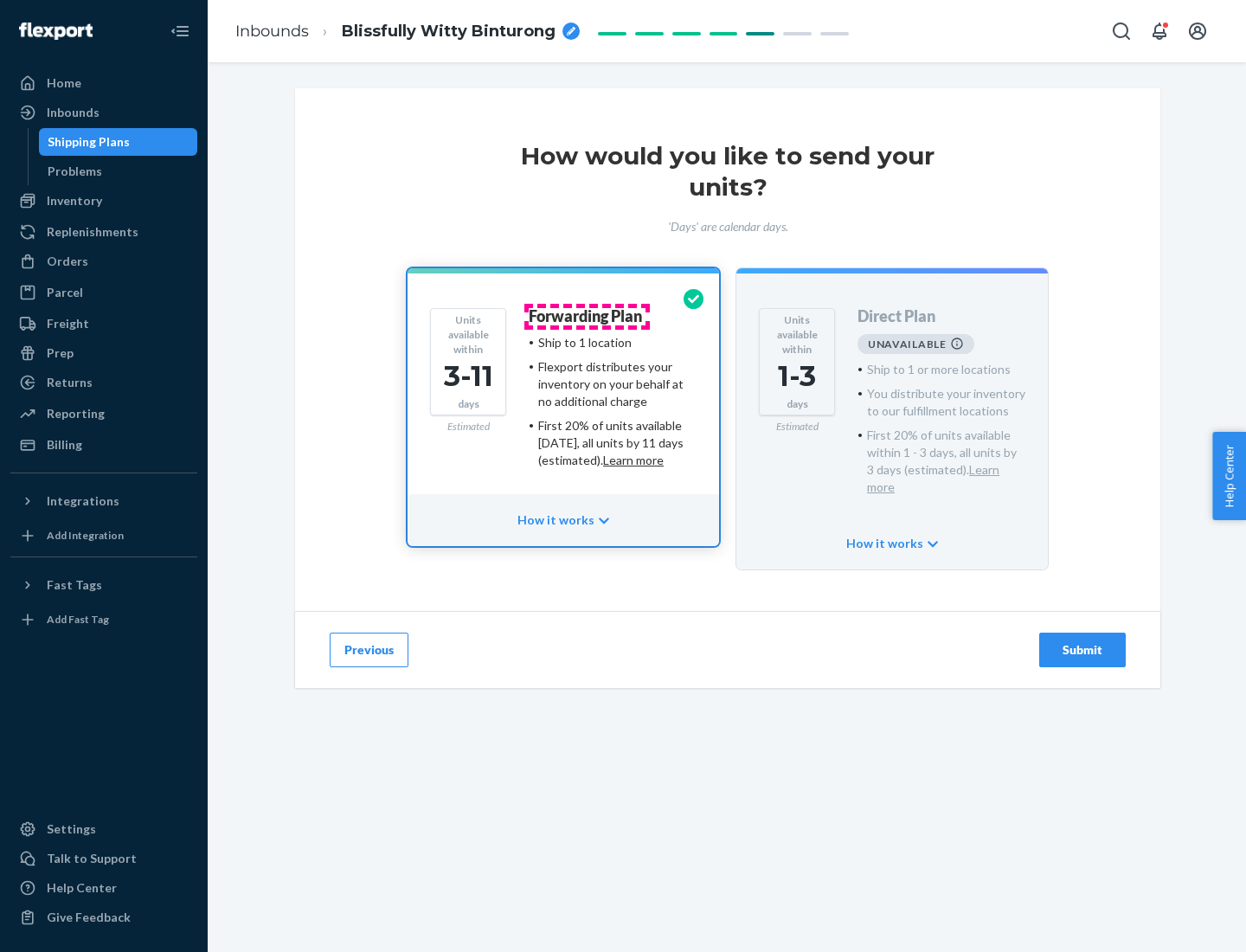
click at [586, 316] on h4 "Forwarding Plan" at bounding box center [585, 316] width 113 height 17
click at [1082, 641] on div "Submit" at bounding box center [1082, 649] width 57 height 17
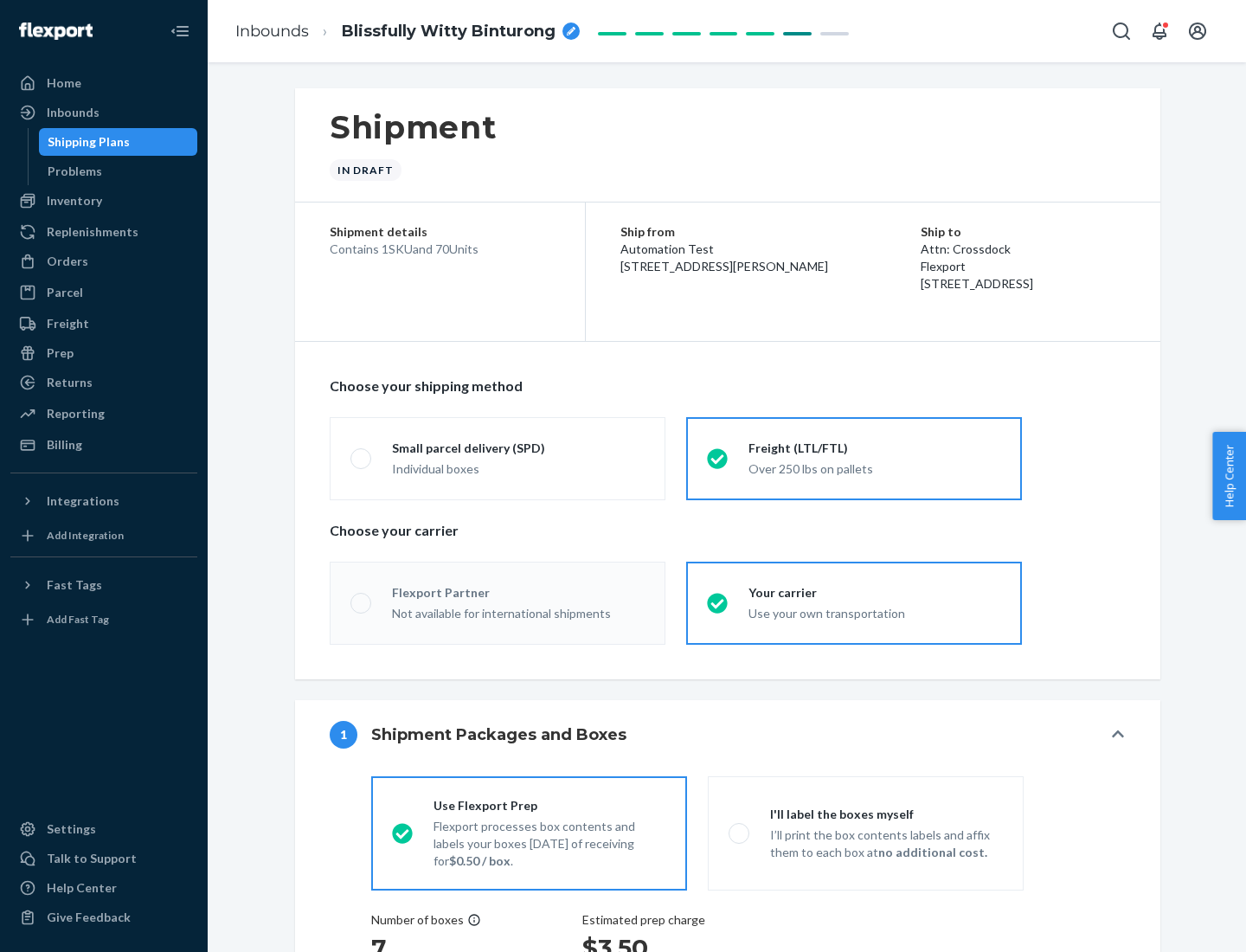
radio input "true"
radio input "false"
radio input "true"
radio input "false"
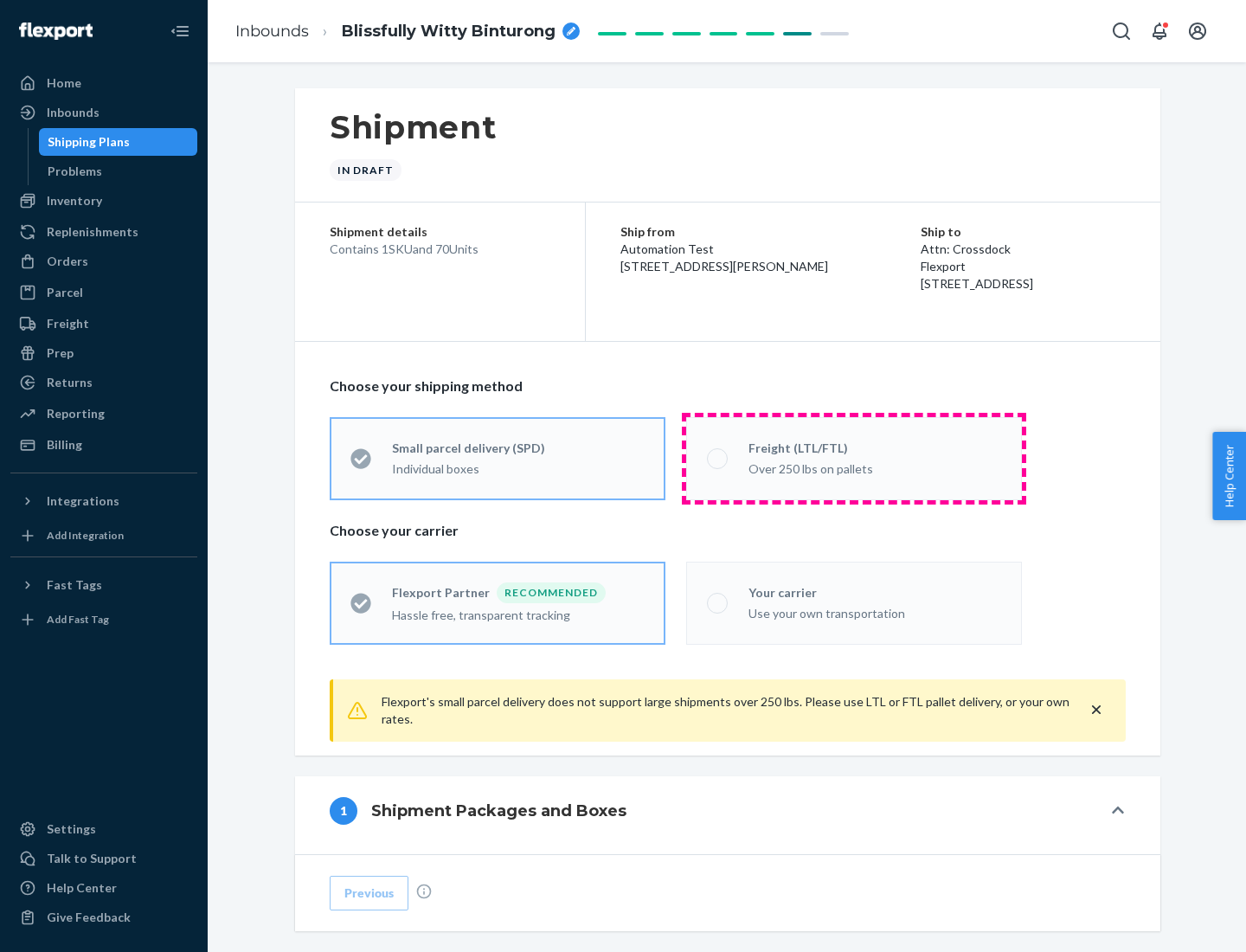
click at [854, 458] on div "Over 250 lbs on pallets" at bounding box center [875, 467] width 253 height 21
click at [718, 458] on input "Freight (LTL/FTL) Over 250 lbs on pallets" at bounding box center [712, 458] width 11 height 11
radio input "true"
radio input "false"
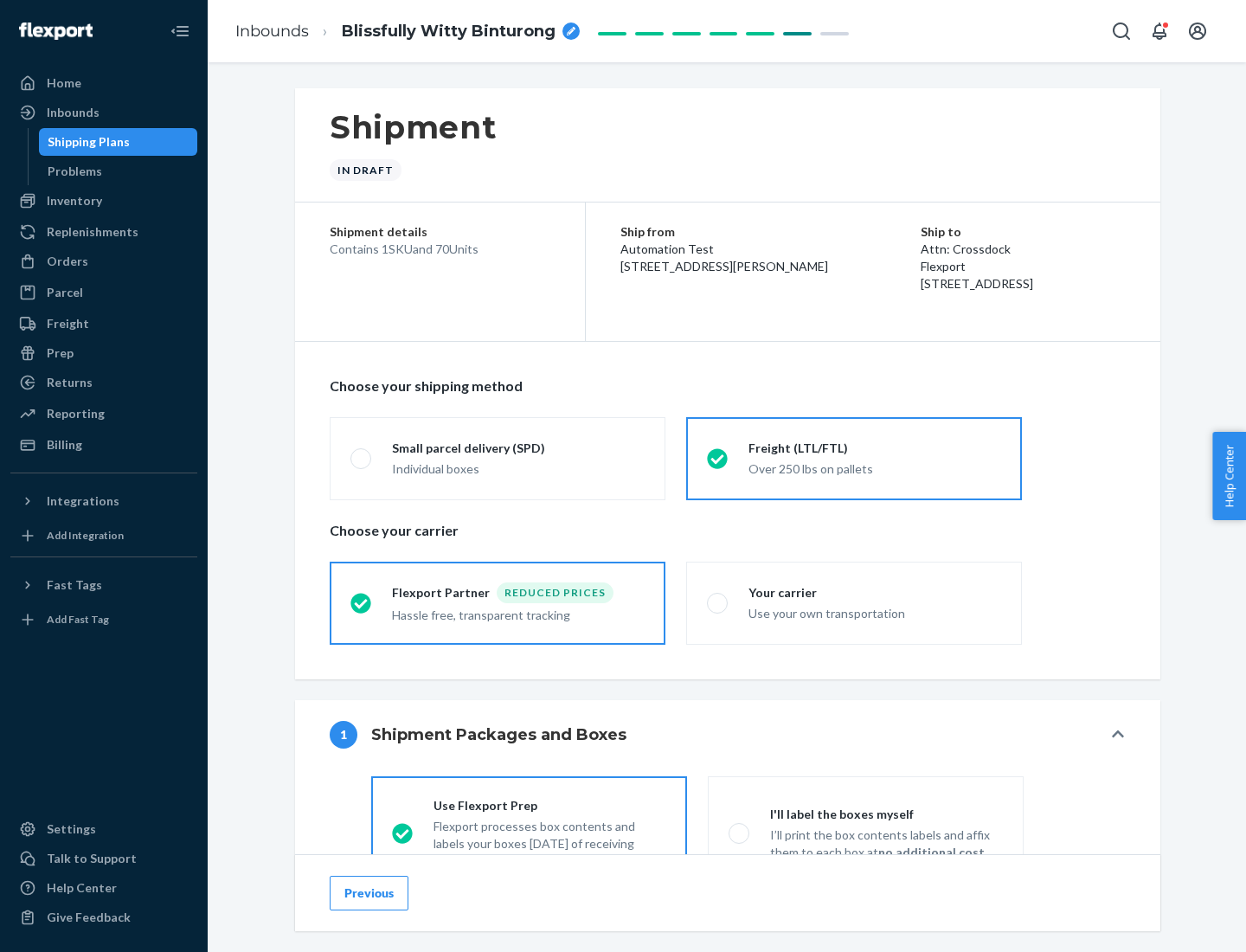
scroll to position [96, 0]
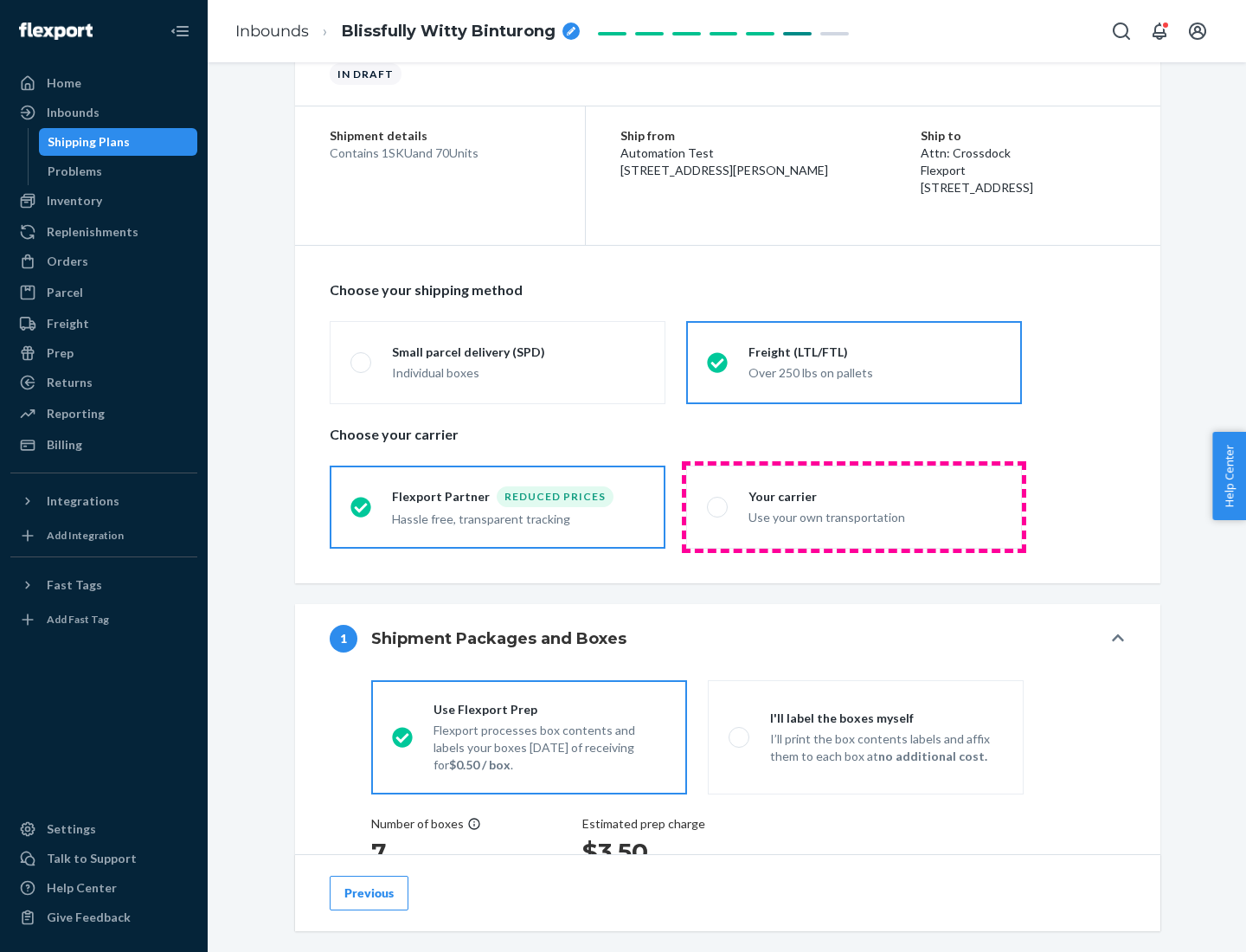
click at [854, 506] on div "Use your own transportation" at bounding box center [875, 515] width 253 height 21
click at [718, 506] on input "Your carrier Use your own transportation" at bounding box center [712, 507] width 11 height 11
radio input "true"
radio input "false"
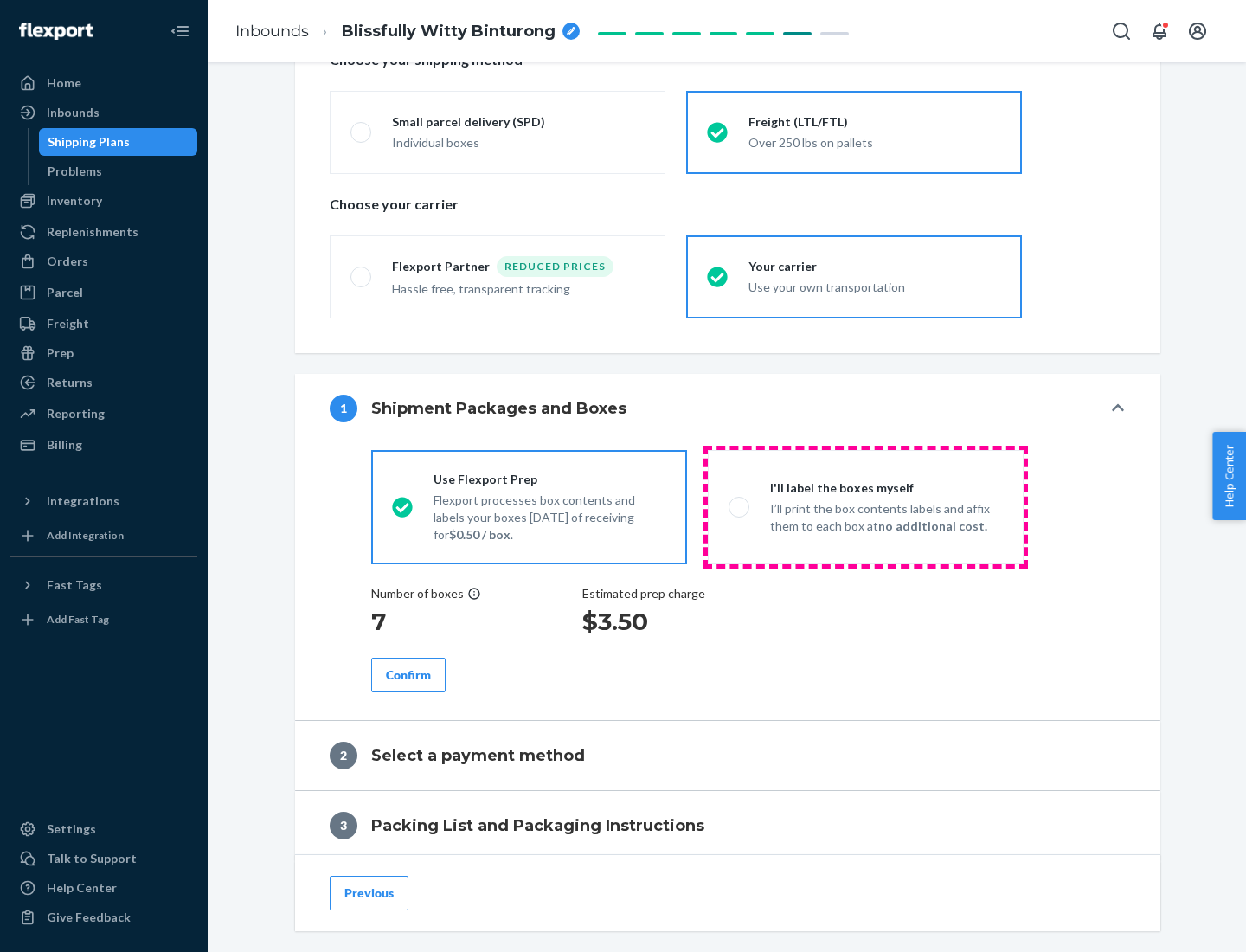
click at [866, 506] on p "I’ll print the box contents labels and affix them to each box at no additional …" at bounding box center [886, 518] width 233 height 34
click at [740, 506] on input "I'll label the boxes myself I’ll print the box contents labels and affix them t…" at bounding box center [734, 507] width 11 height 11
radio input "true"
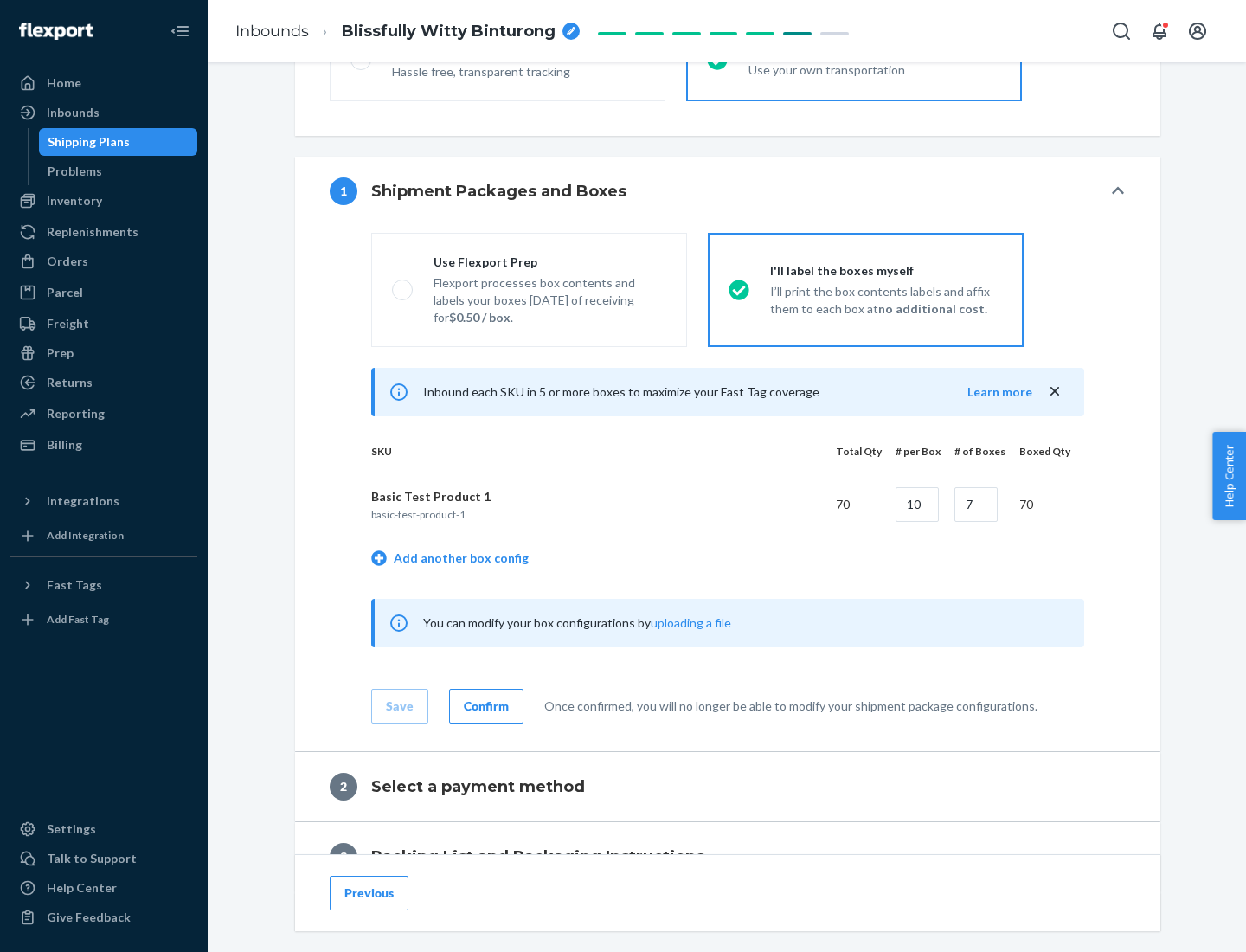
scroll to position [298, 0]
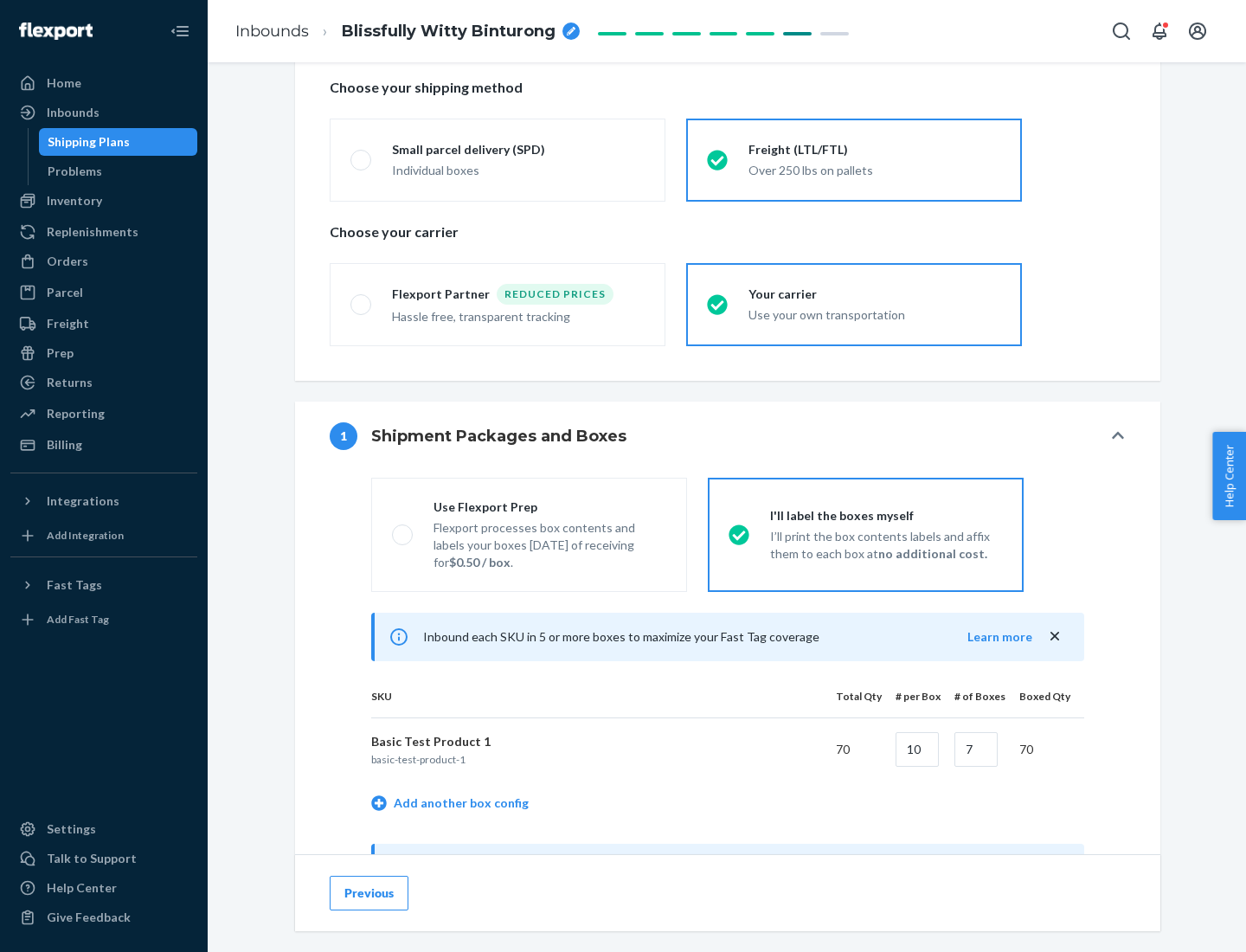
click at [549, 506] on div "Use Flexport Prep" at bounding box center [550, 507] width 233 height 17
click at [403, 528] on input "Use Flexport Prep Flexport processes box contents and labels your boxes [DATE] …" at bounding box center [398, 534] width 11 height 11
radio input "true"
radio input "false"
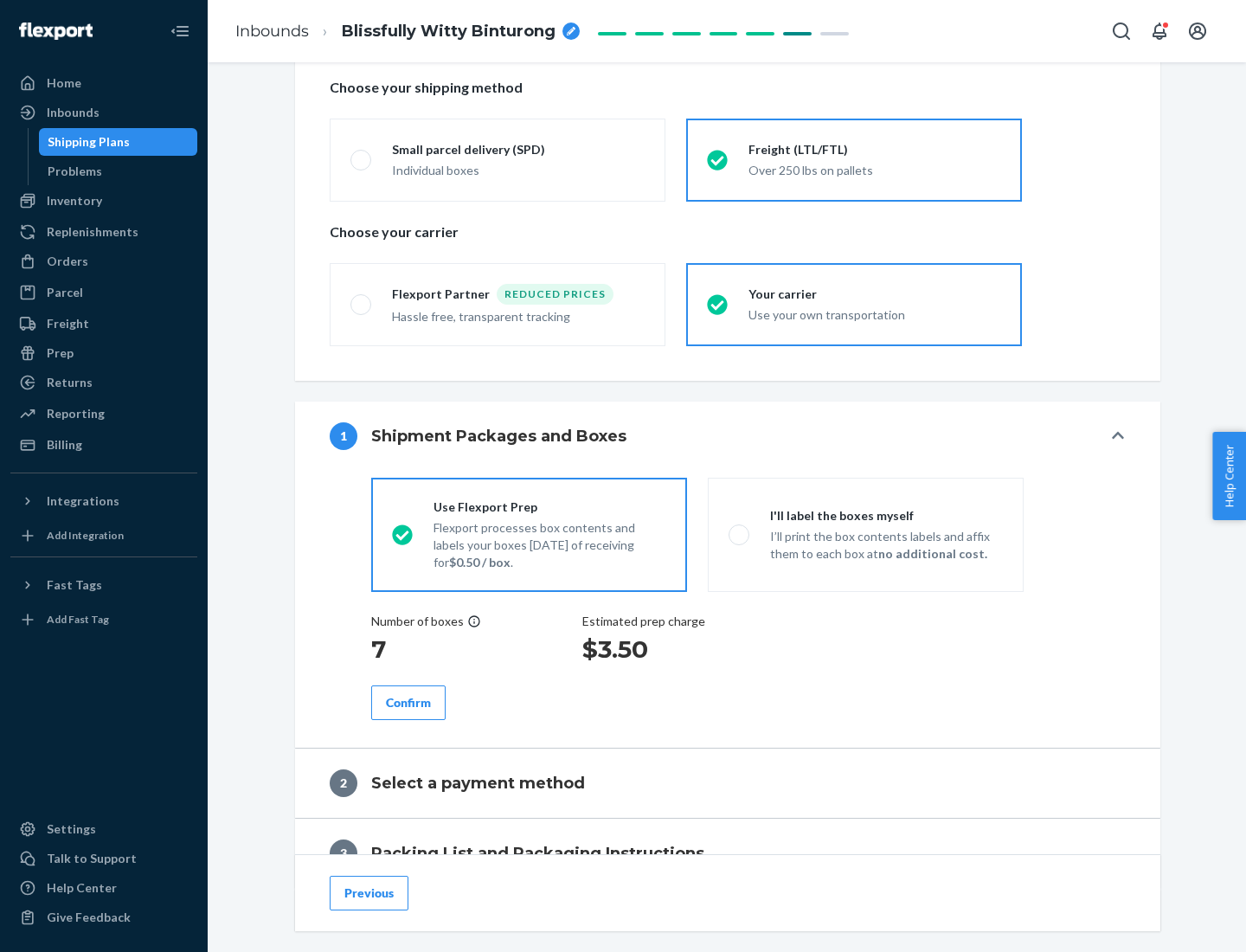
scroll to position [494, 0]
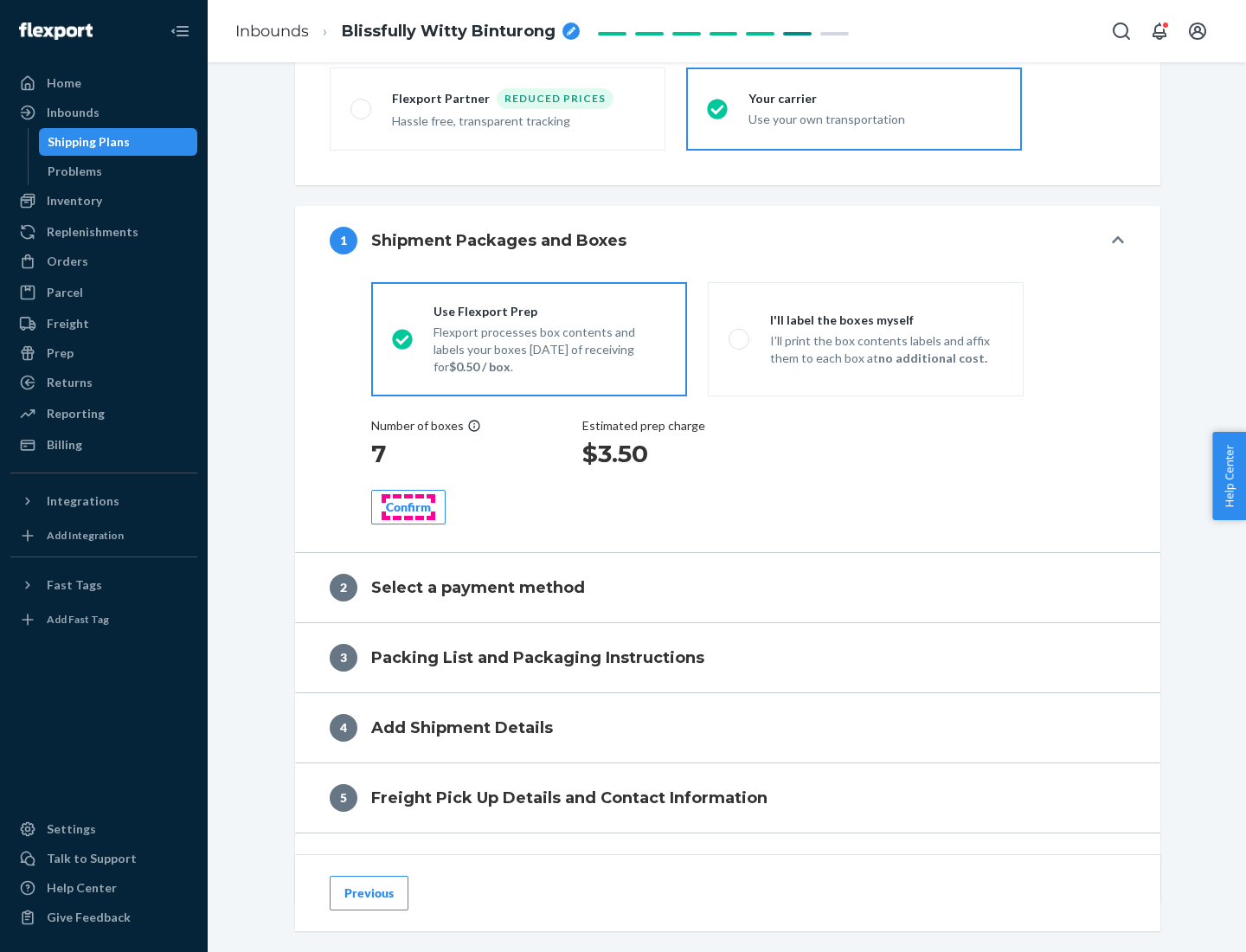
click at [408, 506] on div "Confirm" at bounding box center [408, 507] width 45 height 17
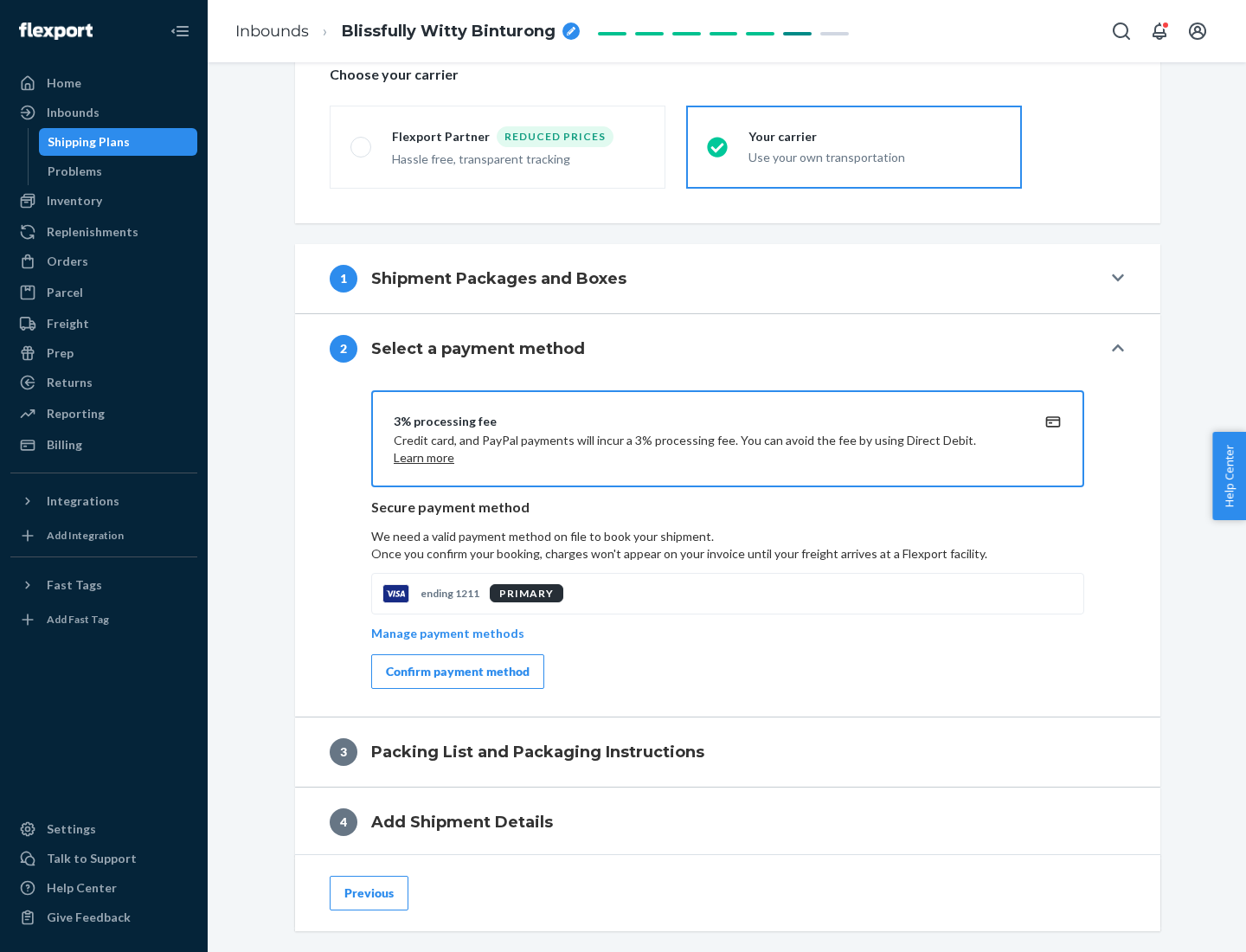
scroll to position [621, 0]
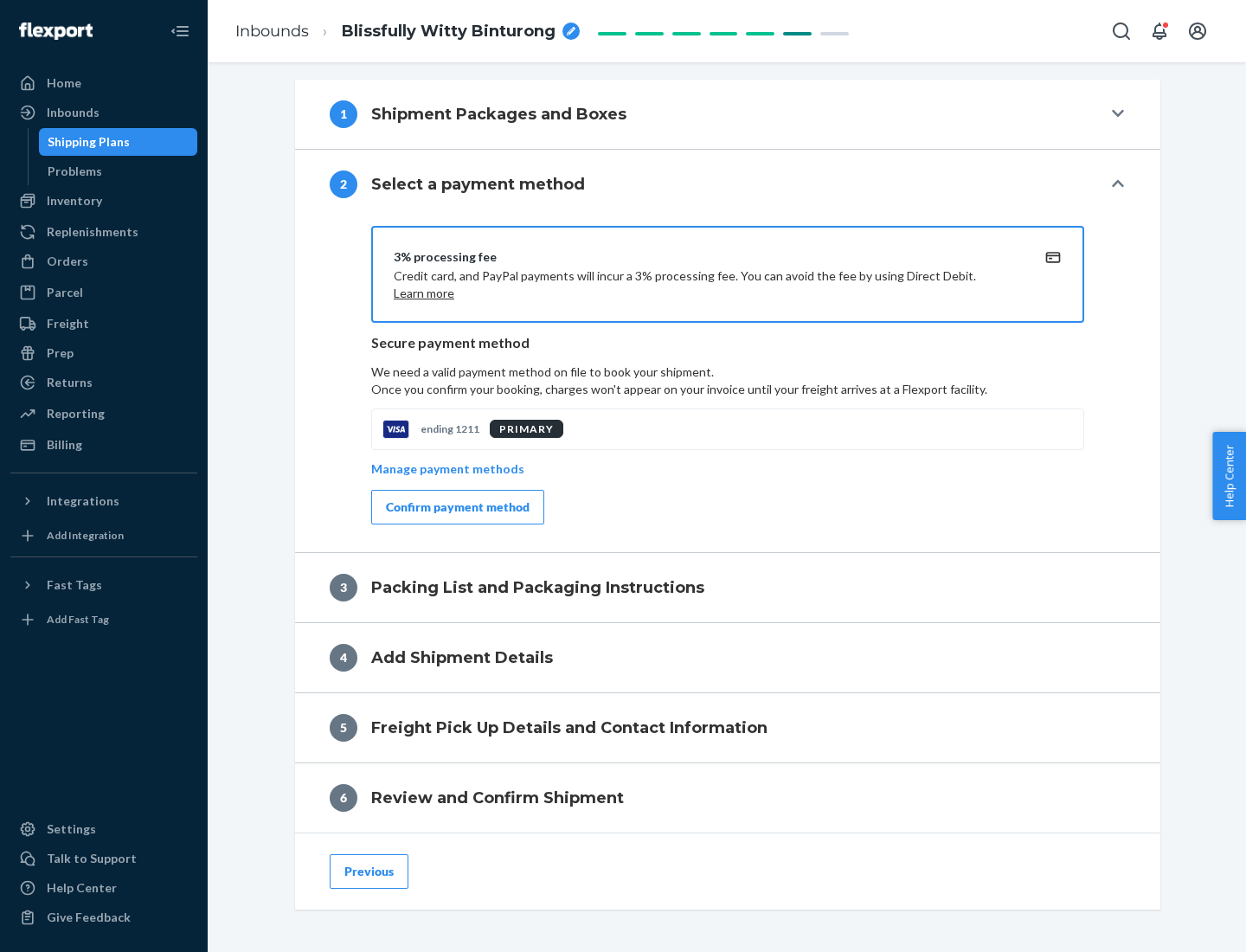
click at [456, 507] on div "Confirm payment method" at bounding box center [457, 507] width 144 height 17
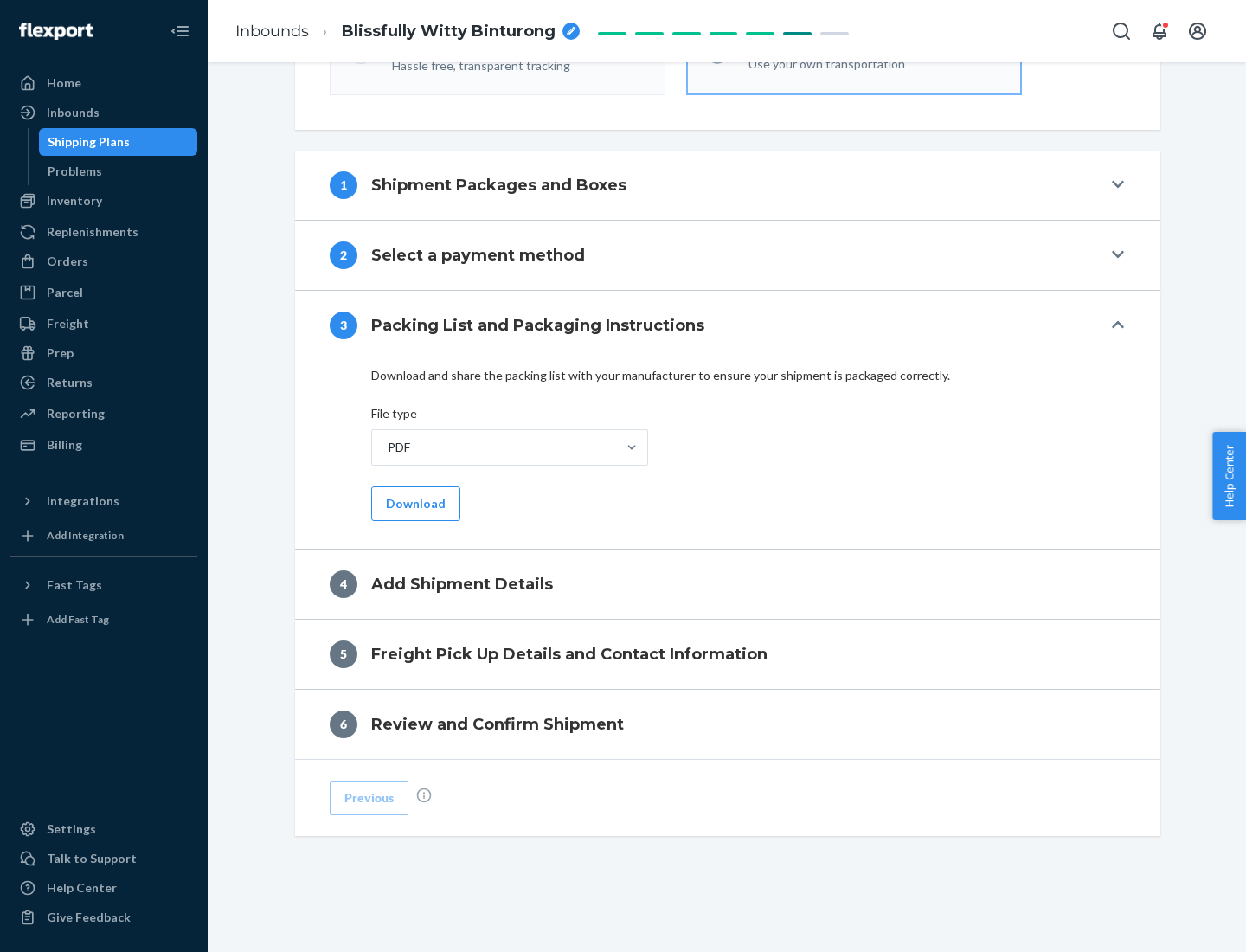
scroll to position [546, 0]
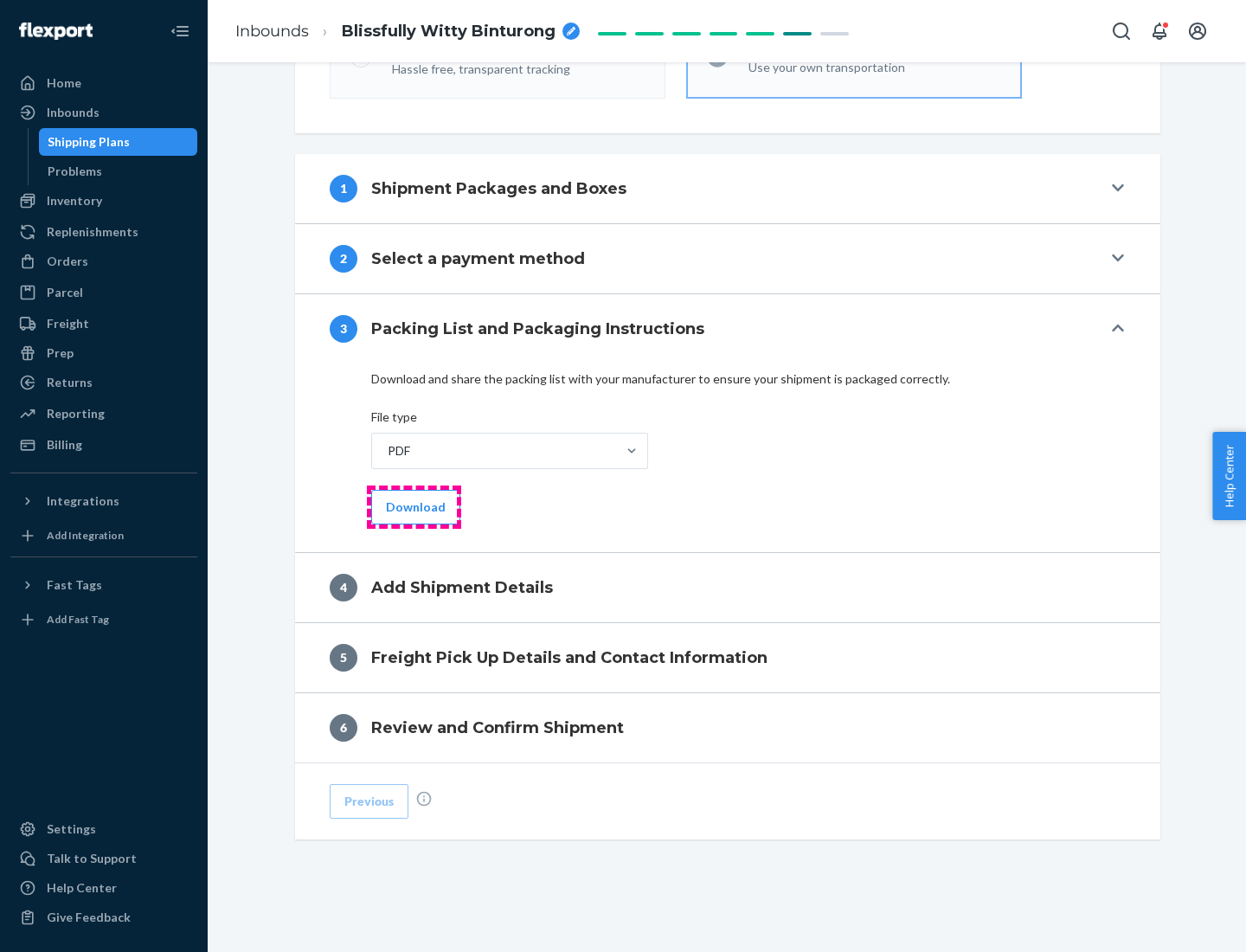
click at [414, 506] on button "Download" at bounding box center [416, 507] width 89 height 34
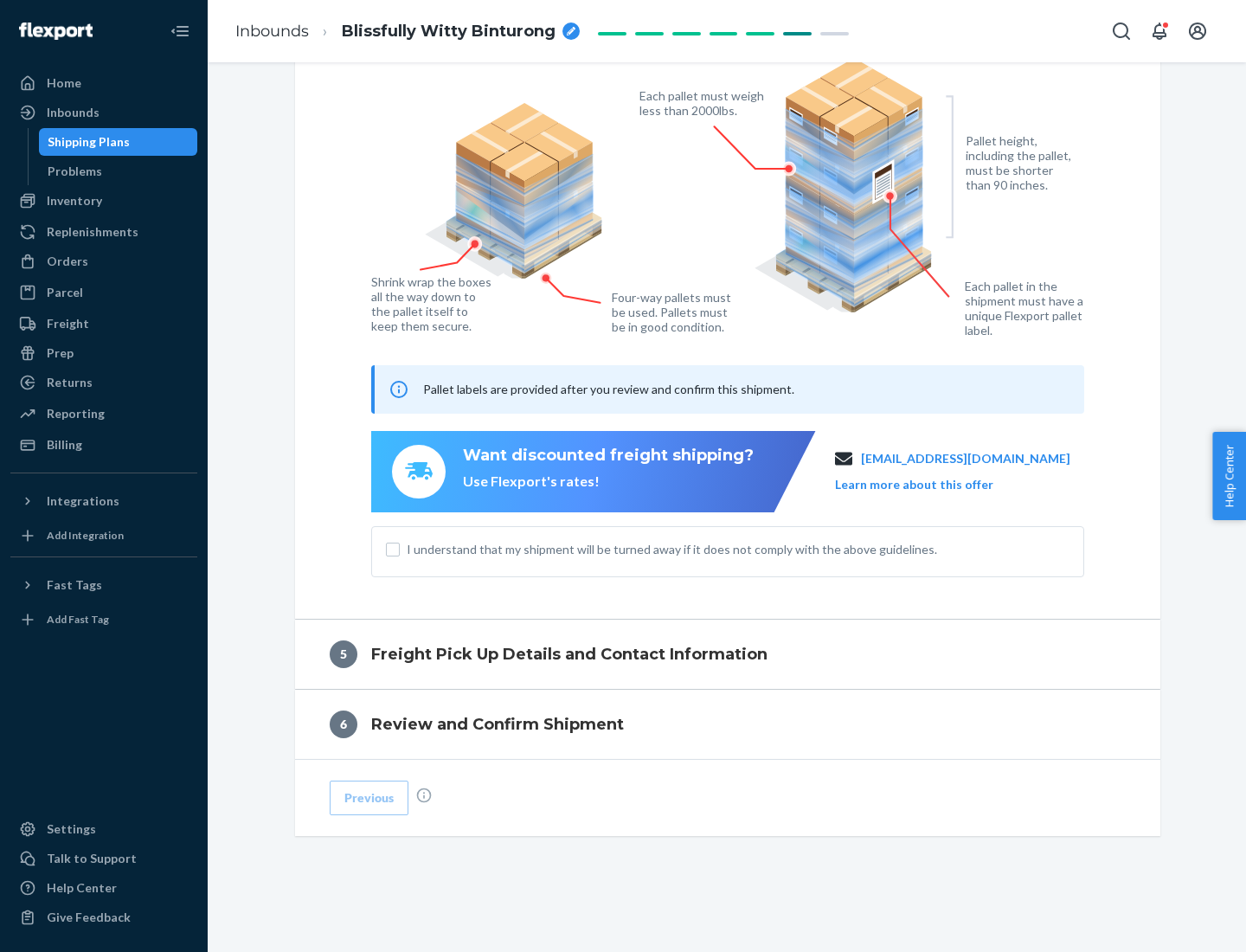
click at [727, 548] on span "I understand that my shipment will be turned away if it does not comply with th…" at bounding box center [738, 549] width 663 height 17
click at [399, 548] on input "I understand that my shipment will be turned away if it does not comply with th…" at bounding box center [392, 549] width 14 height 14
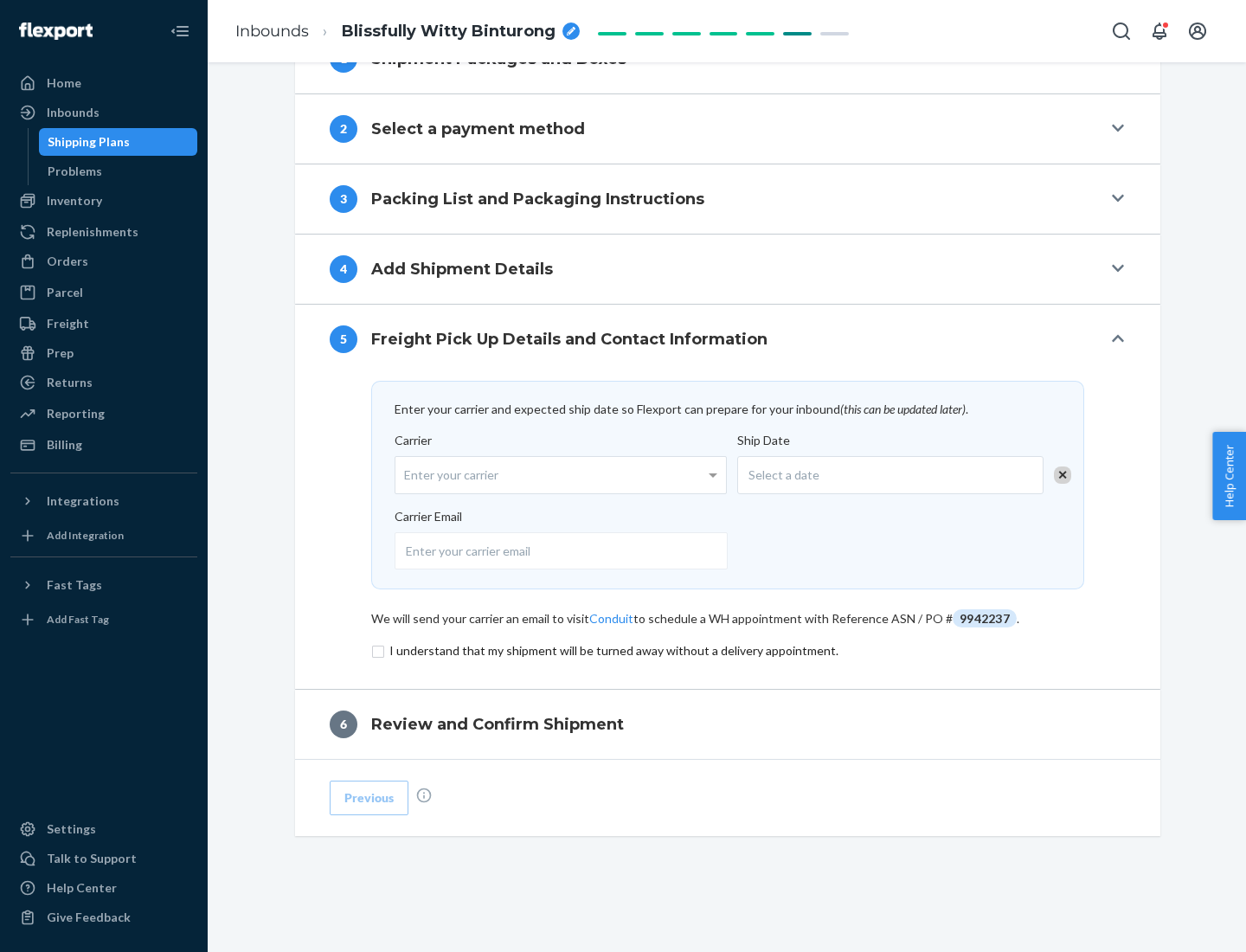
scroll to position [676, 0]
click at [727, 649] on input "checkbox" at bounding box center [727, 650] width 713 height 21
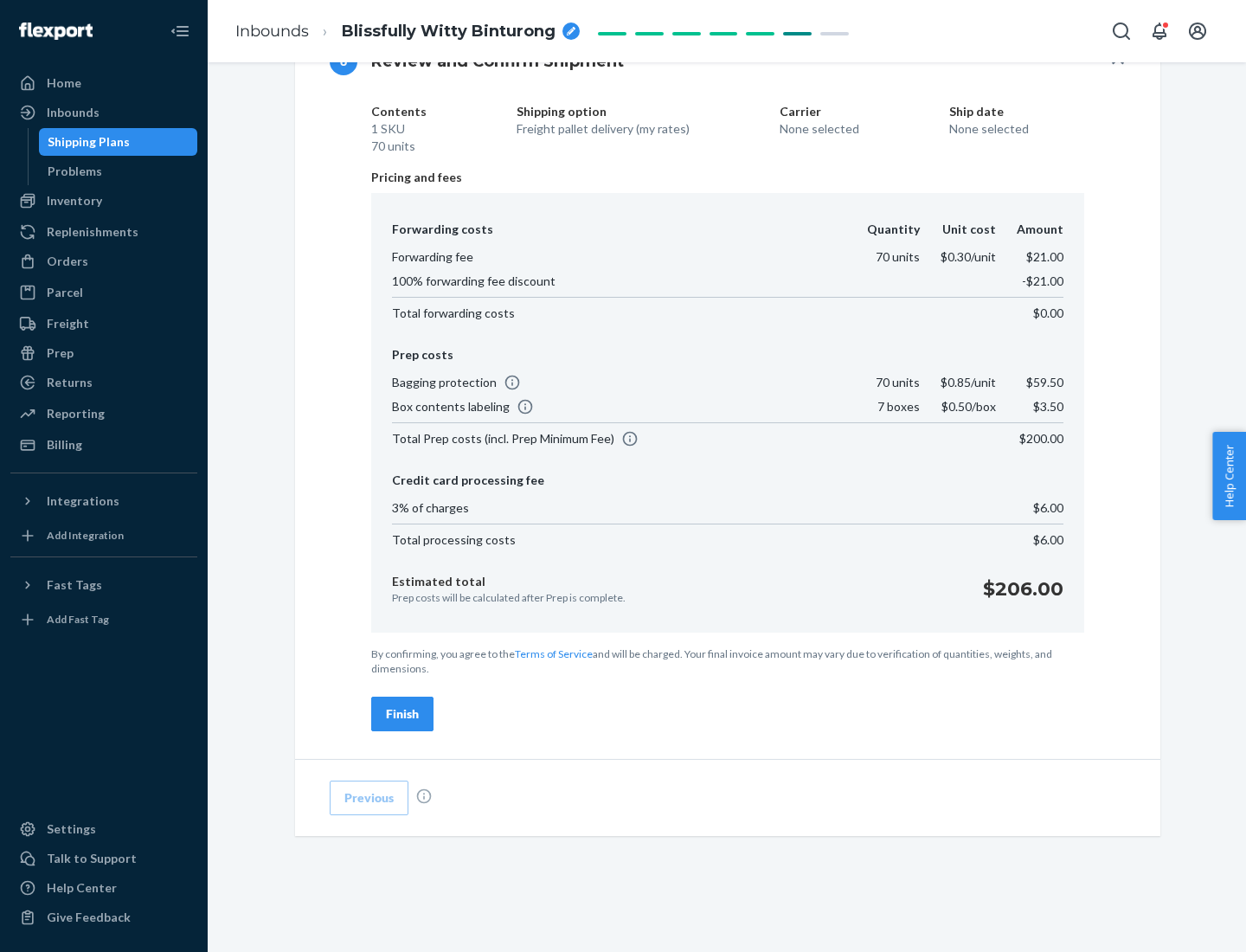
click at [402, 714] on div "Finish" at bounding box center [402, 714] width 33 height 17
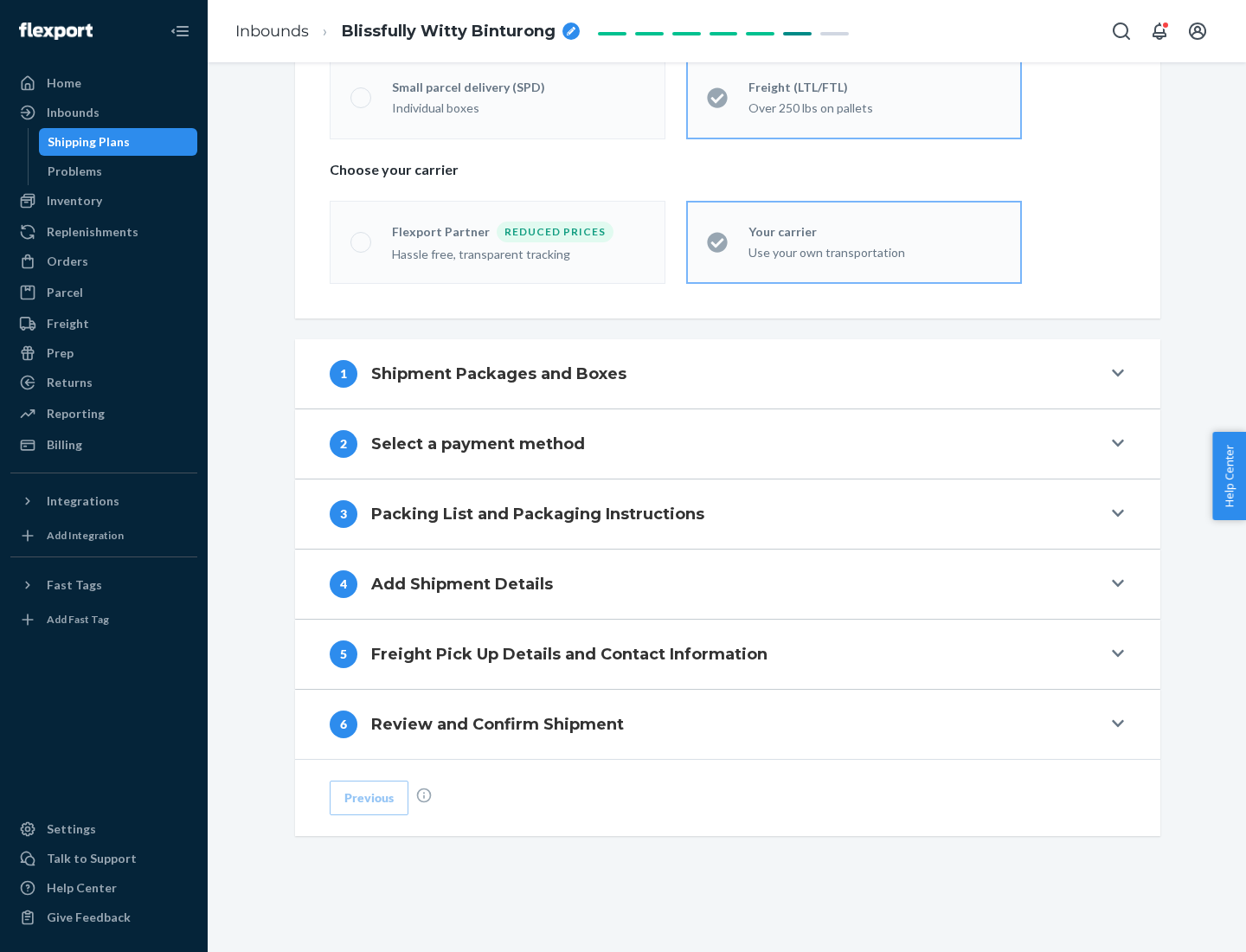
scroll to position [360, 0]
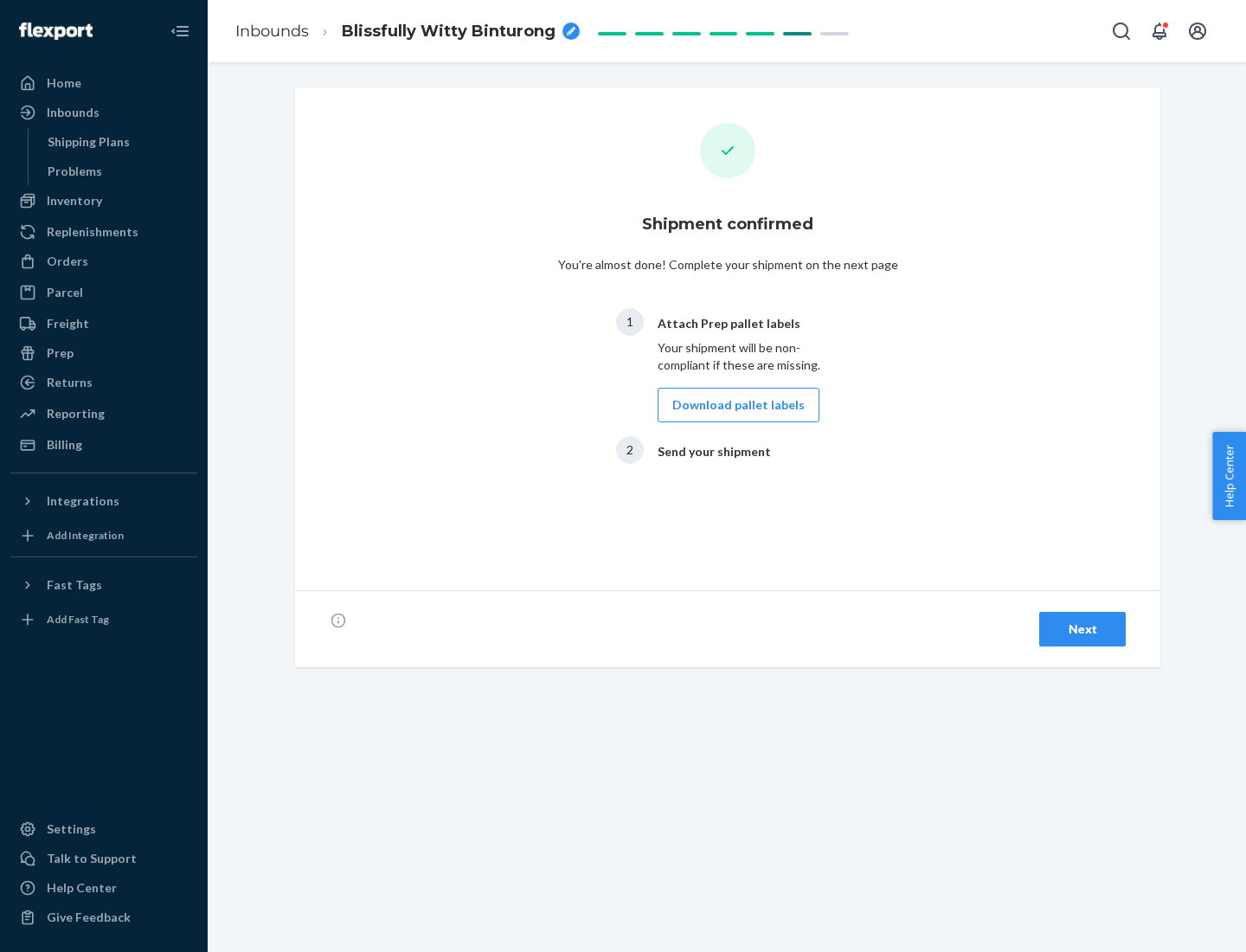
click at [734, 405] on button "Download pallet labels" at bounding box center [738, 405] width 162 height 34
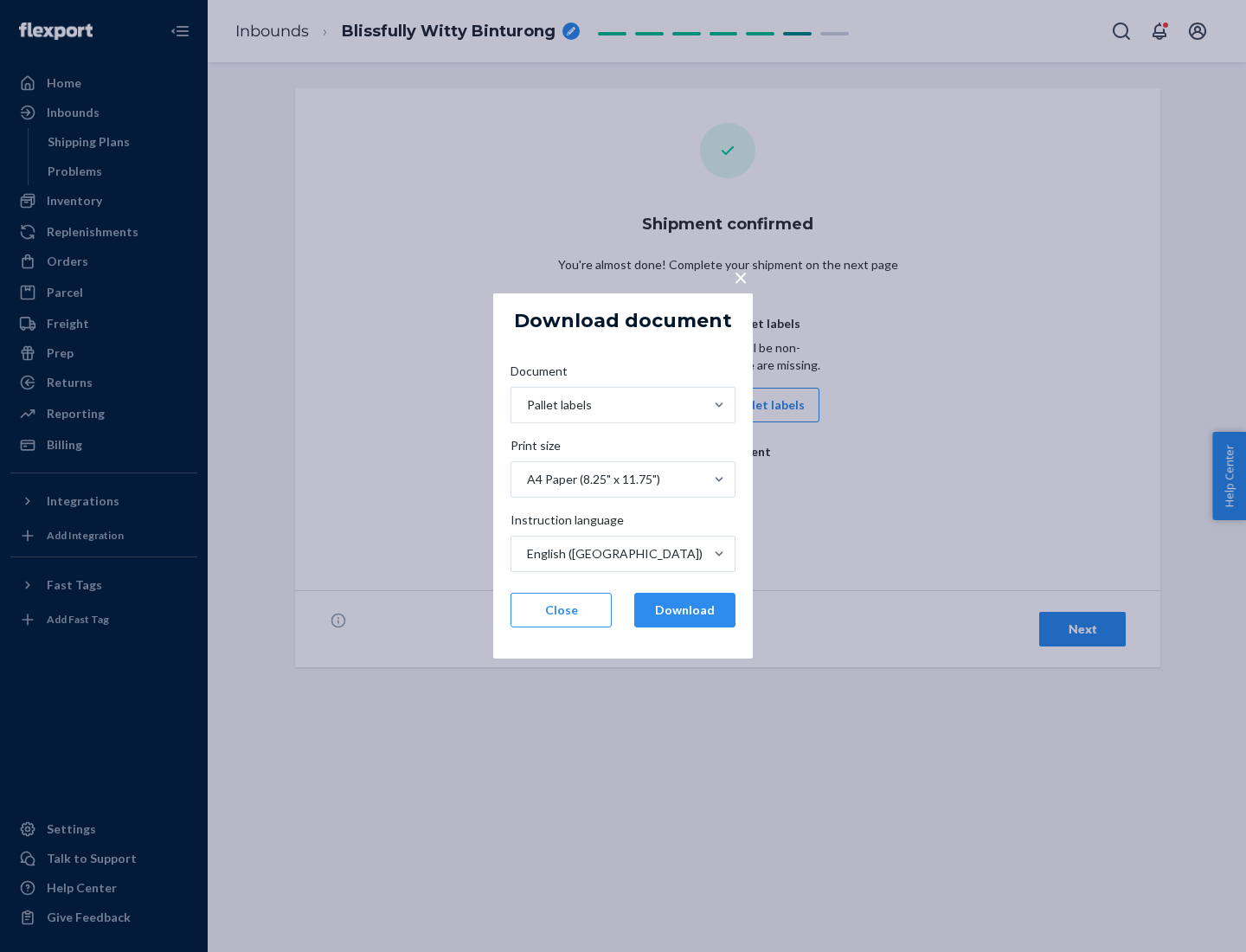
click at [685, 610] on button "Download" at bounding box center [685, 610] width 101 height 34
click at [740, 276] on span "×" at bounding box center [740, 276] width 14 height 30
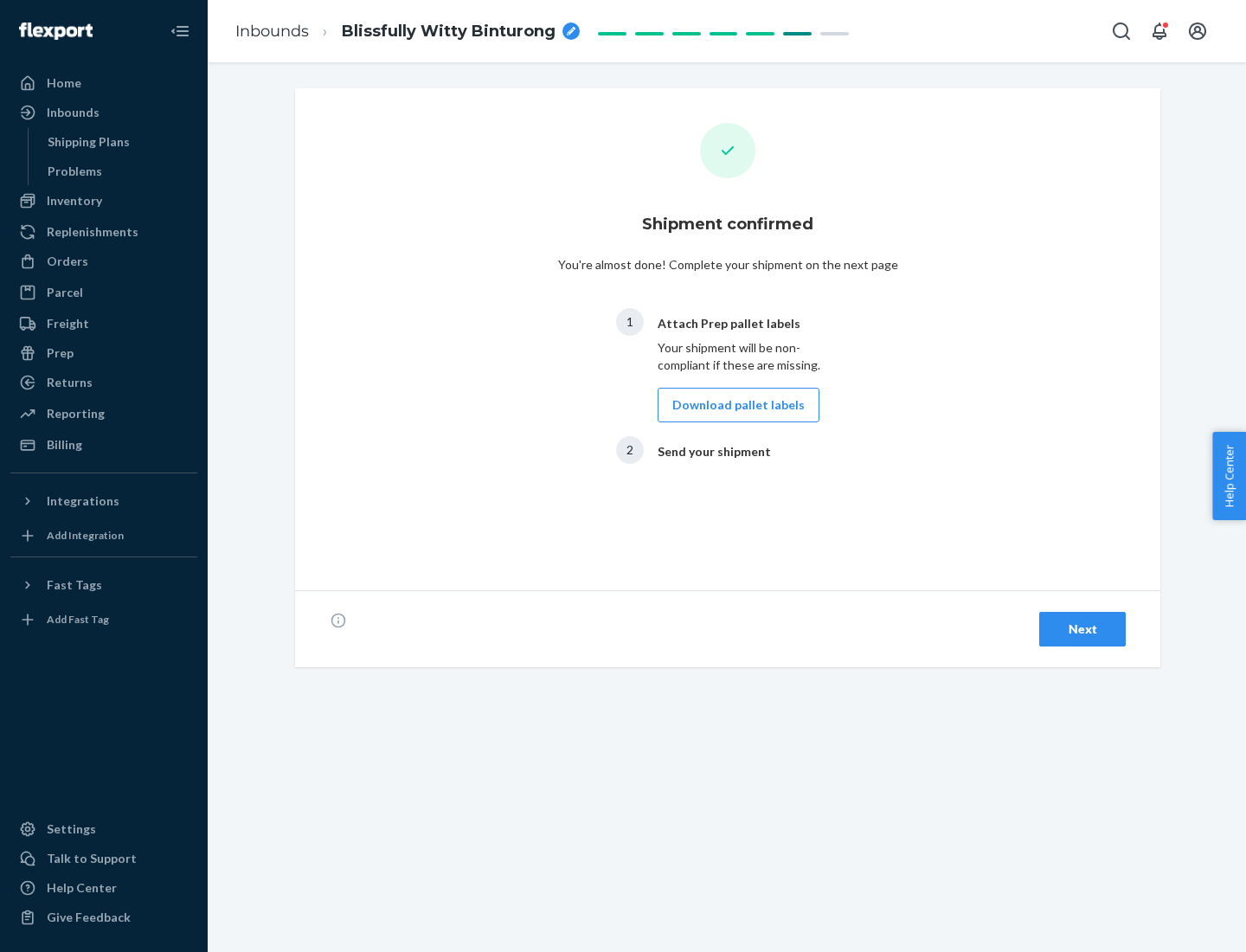
click at [1082, 629] on div "Next" at bounding box center [1082, 629] width 57 height 17
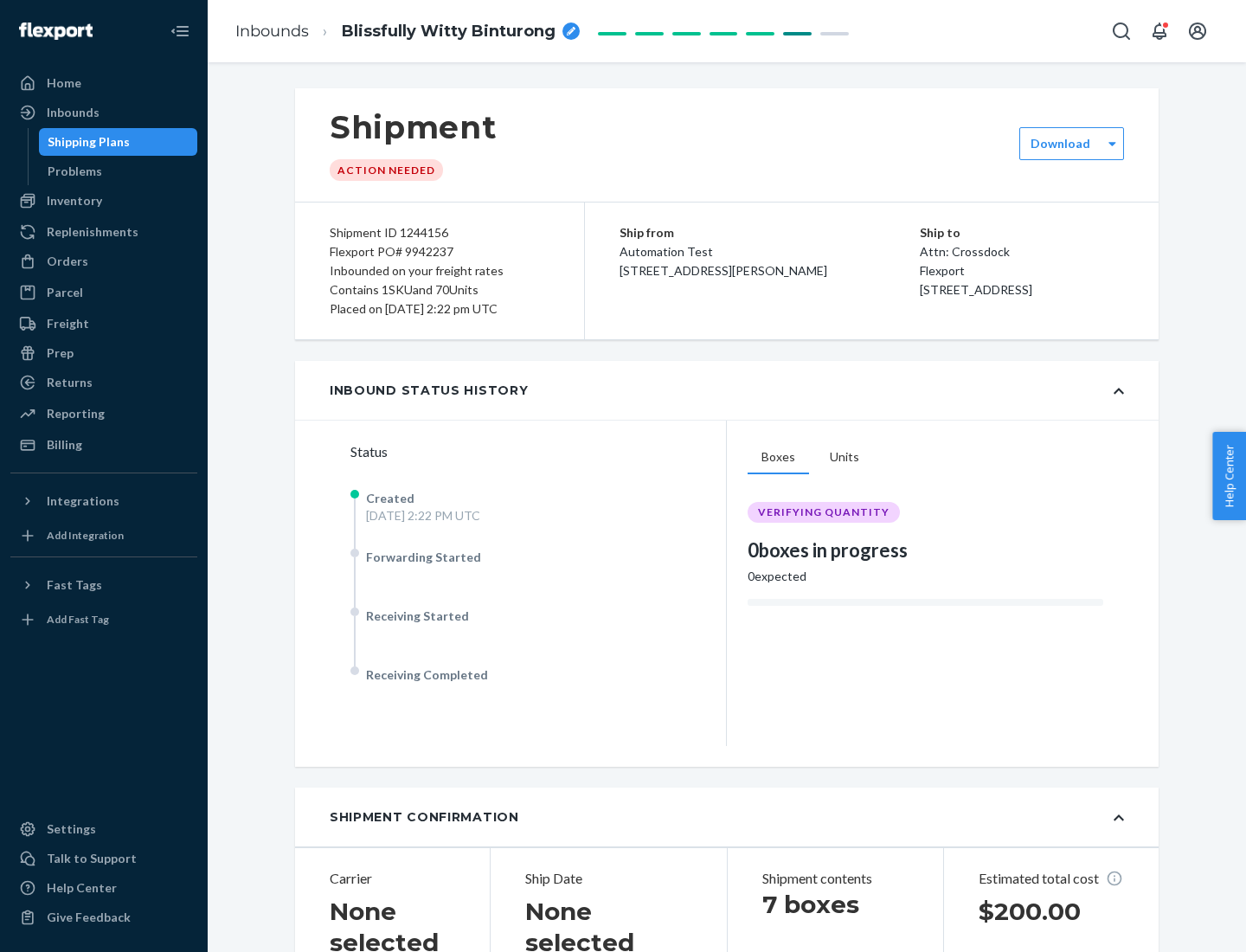
scroll to position [371, 0]
